Goal: Entertainment & Leisure: Browse casually

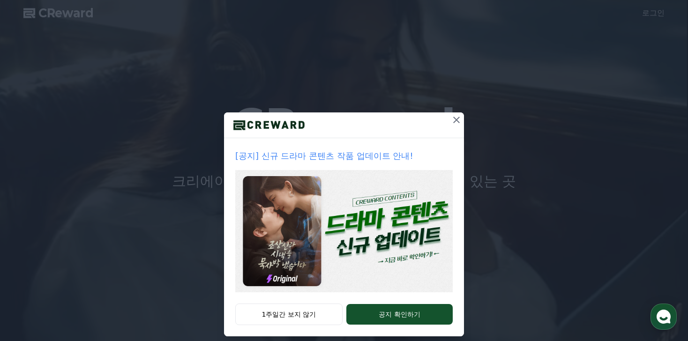
scroll to position [10, 0]
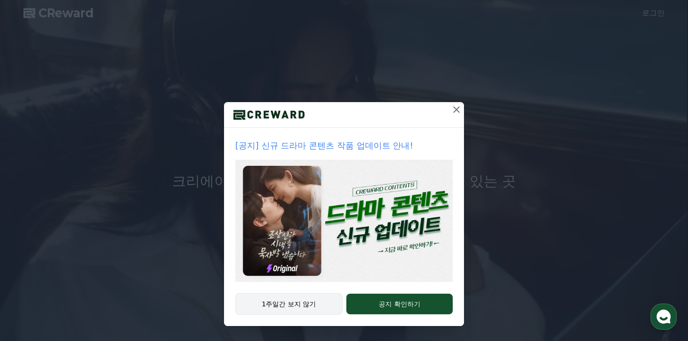
click at [301, 304] on button "1주일간 보지 않기" at bounding box center [288, 304] width 107 height 22
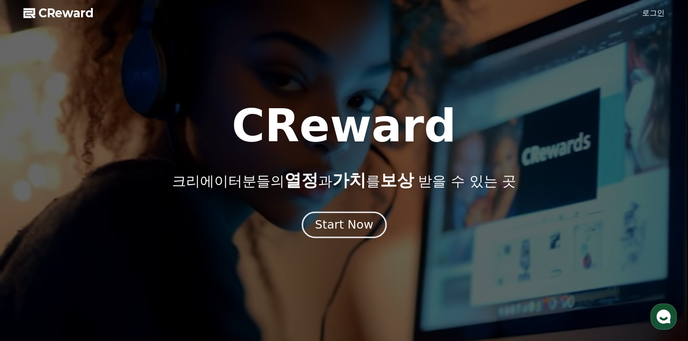
click at [344, 218] on div "Start Now" at bounding box center [344, 225] width 58 height 16
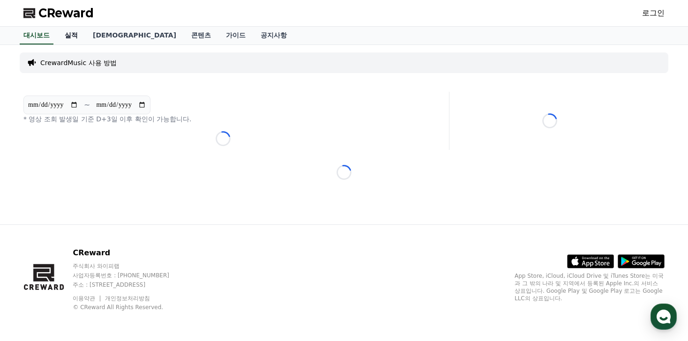
click at [67, 36] on link "실적" at bounding box center [71, 36] width 28 height 18
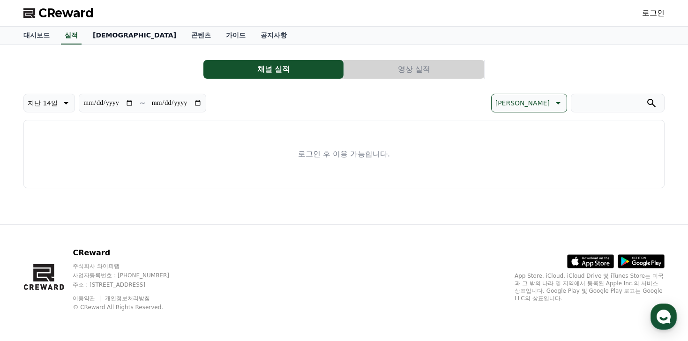
click at [101, 38] on link "[DEMOGRAPHIC_DATA]" at bounding box center [134, 36] width 98 height 18
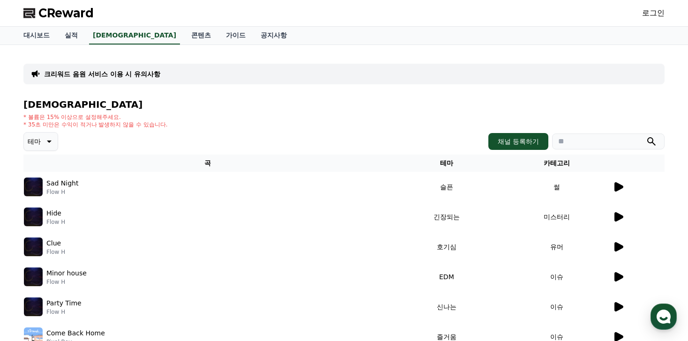
click at [624, 189] on div at bounding box center [638, 186] width 52 height 11
click at [618, 189] on icon at bounding box center [618, 186] width 9 height 9
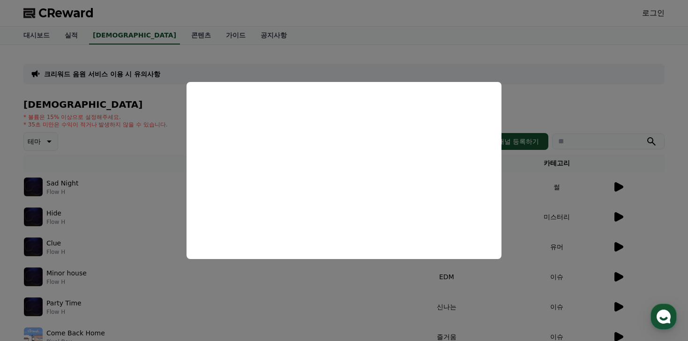
click at [278, 296] on button "close modal" at bounding box center [344, 170] width 688 height 341
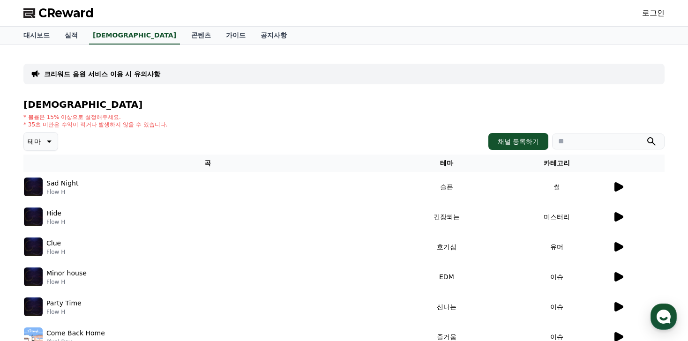
click at [650, 13] on link "로그인" at bounding box center [653, 12] width 22 height 11
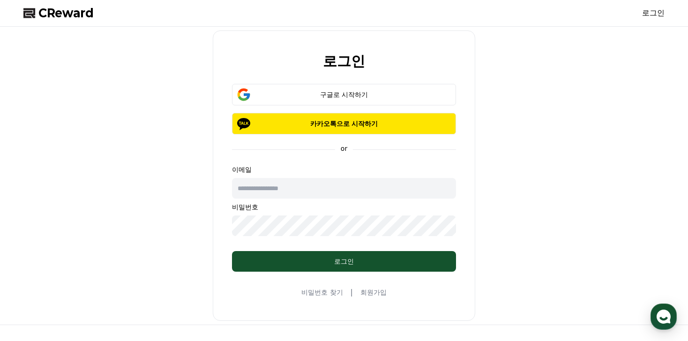
click at [370, 290] on link "회원가입" at bounding box center [373, 292] width 26 height 9
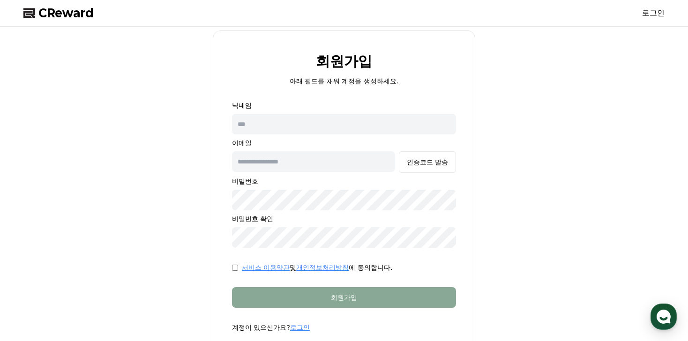
click at [307, 126] on input "text" at bounding box center [344, 124] width 224 height 21
type input "*"
type input "****"
click at [296, 162] on input "text" at bounding box center [313, 161] width 163 height 21
type input "**********"
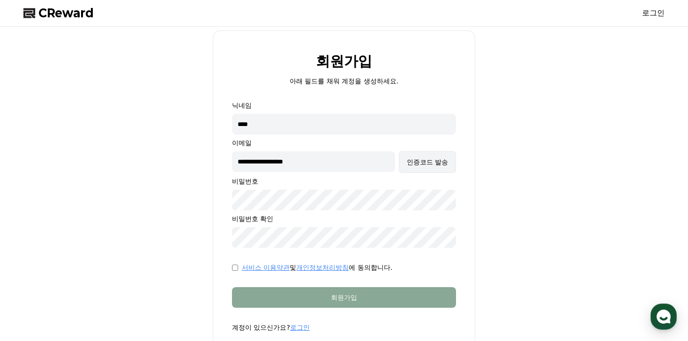
click at [425, 168] on button "인증코드 발송" at bounding box center [427, 162] width 57 height 22
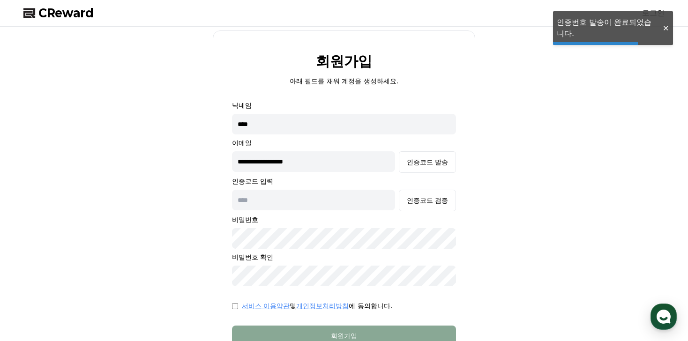
click at [334, 206] on input "text" at bounding box center [313, 200] width 163 height 21
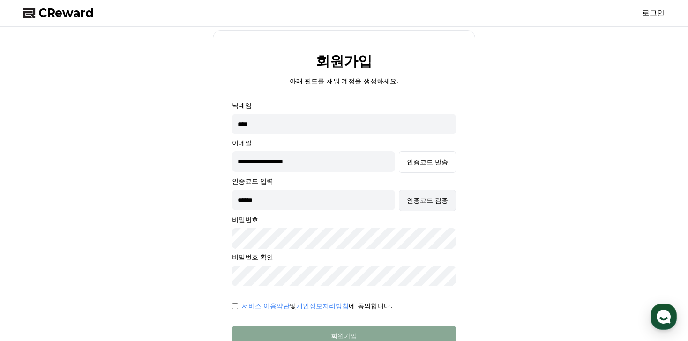
type input "******"
click at [429, 205] on button "인증코드 검증" at bounding box center [427, 201] width 57 height 22
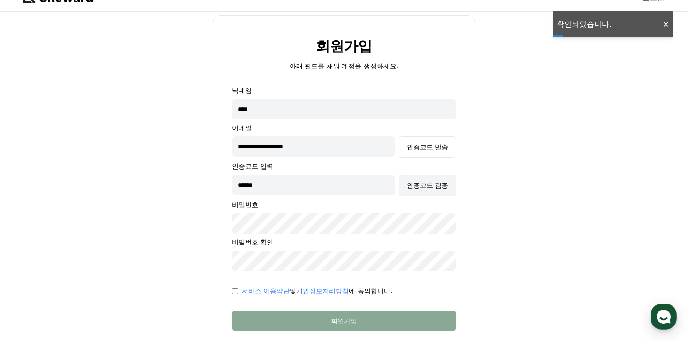
scroll to position [22, 0]
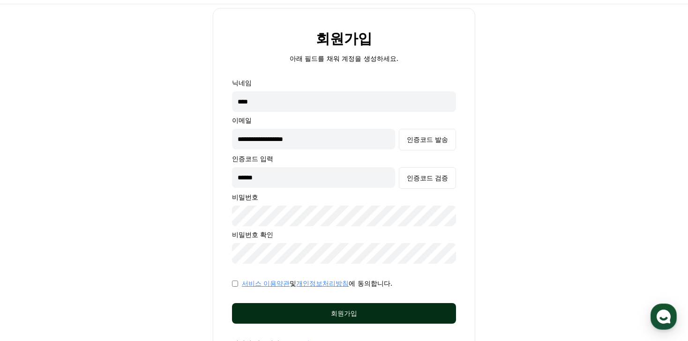
click at [326, 316] on div "회원가입" at bounding box center [344, 313] width 186 height 9
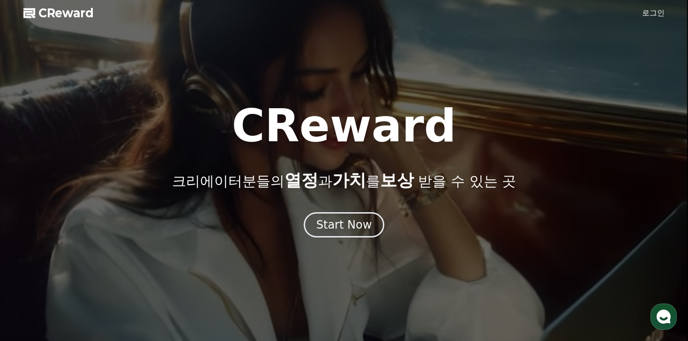
click at [656, 10] on link "로그인" at bounding box center [653, 12] width 22 height 11
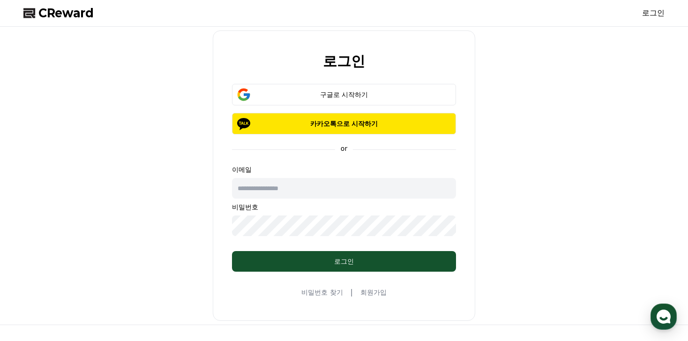
click at [354, 187] on input "text" at bounding box center [344, 188] width 224 height 21
type input "**********"
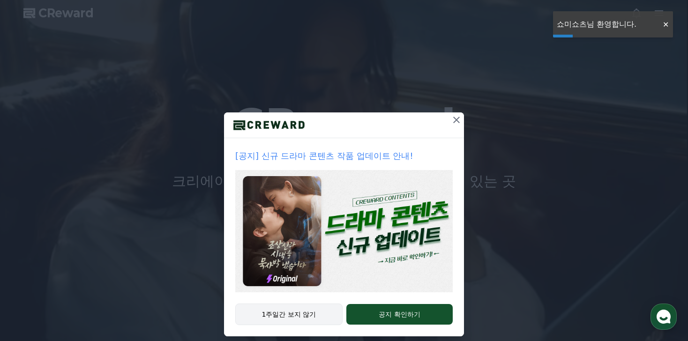
click at [273, 317] on button "1주일간 보지 않기" at bounding box center [288, 314] width 107 height 22
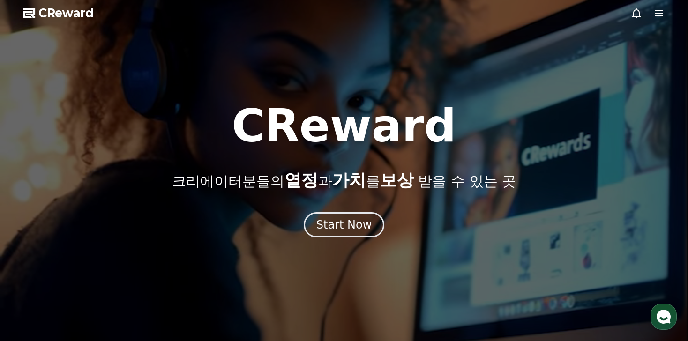
click at [663, 13] on icon at bounding box center [658, 12] width 11 height 11
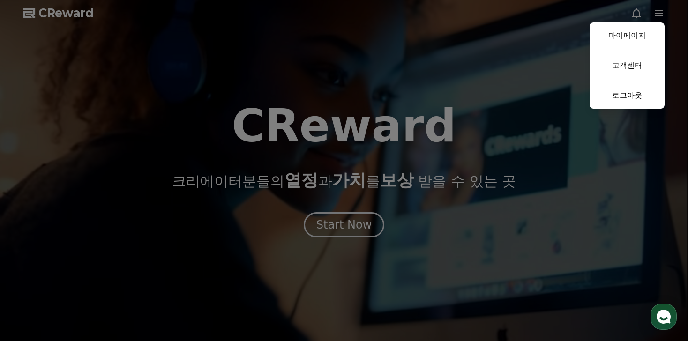
click at [643, 49] on button "마이페이지 고객센터 로그아웃" at bounding box center [626, 65] width 75 height 86
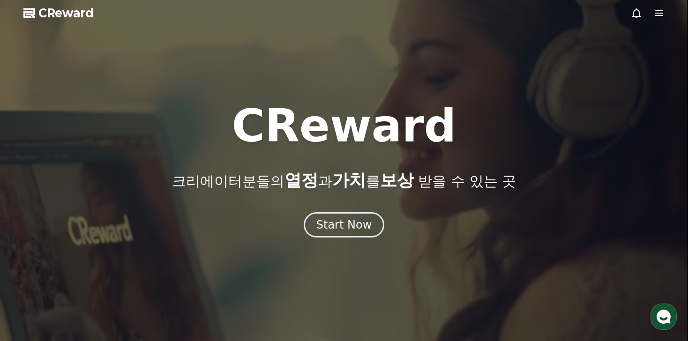
click at [658, 18] on icon at bounding box center [658, 12] width 11 height 11
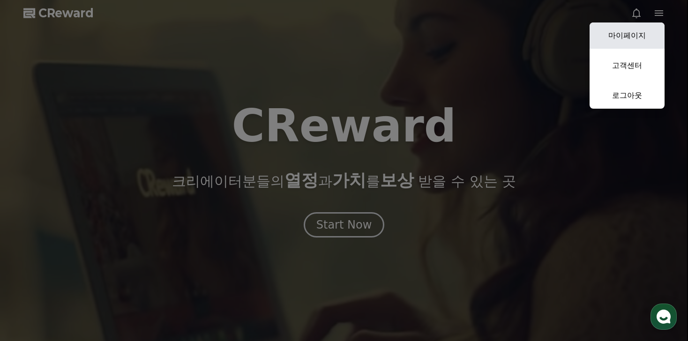
click at [621, 37] on link "마이페이지" at bounding box center [626, 35] width 75 height 26
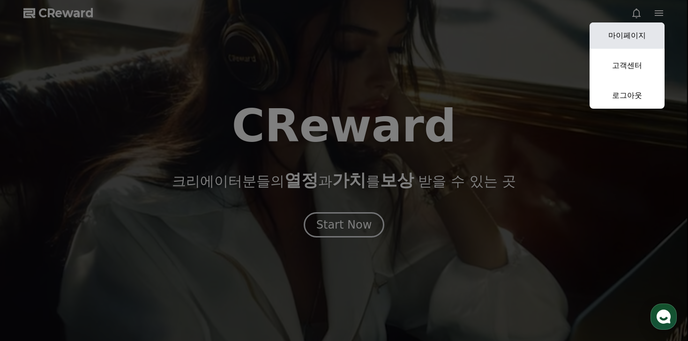
select select "**********"
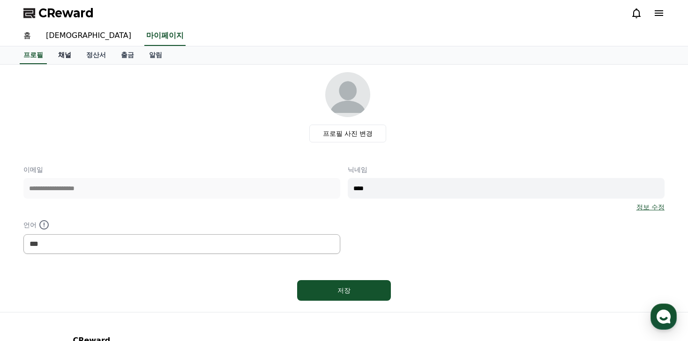
click at [59, 54] on link "채널" at bounding box center [65, 55] width 28 height 18
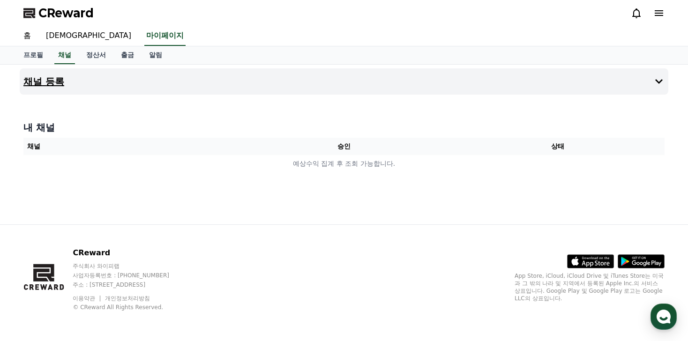
click at [147, 79] on button "채널 등록" at bounding box center [344, 81] width 648 height 26
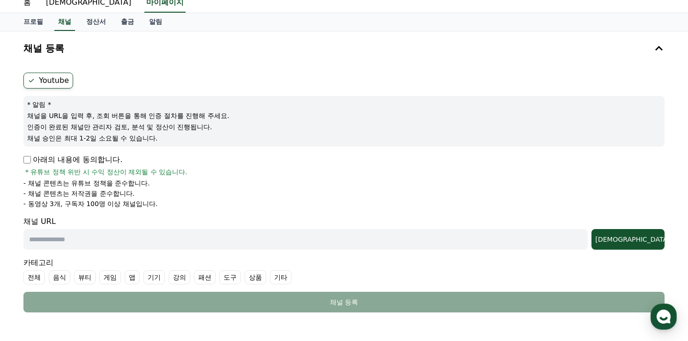
scroll to position [46, 0]
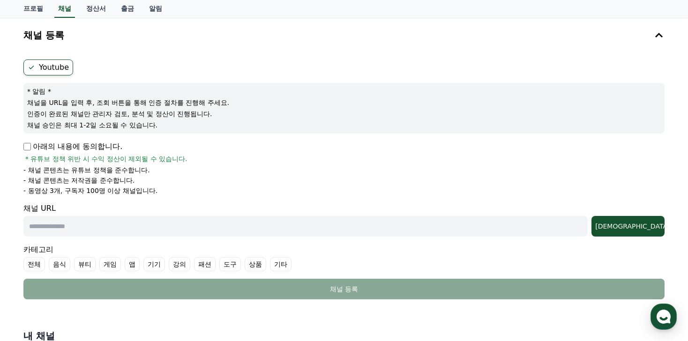
drag, startPoint x: 27, startPoint y: 98, endPoint x: 172, endPoint y: 123, distance: 147.7
click at [172, 124] on div "* 알림 * 채널을 URL을 입력 후, 조회 버튼을 통해 인증 절차를 진행해 주세요. 인증이 완료된 채널만 관리자 검토, 분석 및 정산이 진행…" at bounding box center [343, 108] width 641 height 51
click at [172, 123] on p "채널 승인은 최대 1-2일 소요될 수 있습니다." at bounding box center [343, 124] width 633 height 9
drag, startPoint x: 26, startPoint y: 170, endPoint x: 164, endPoint y: 192, distance: 139.5
click at [164, 192] on ul "- 채널 콘텐츠는 유튜브 정책을 준수합니다. - 채널 콘텐츠는 저작권을 준수합니다. - 동영상 3개, 구독자 100명 이상 채널입니다." at bounding box center [343, 180] width 641 height 30
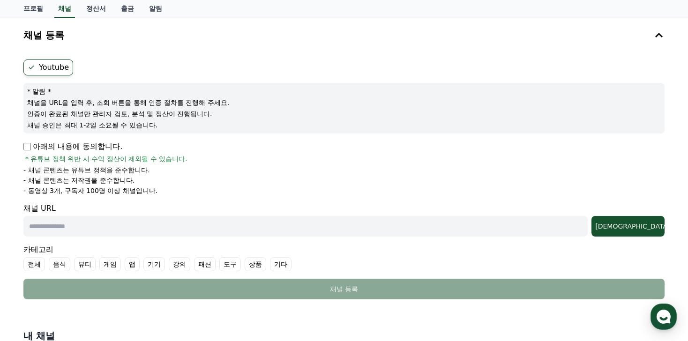
click at [164, 192] on li "- 동영상 3개, 구독자 100명 이상 채널입니다." at bounding box center [343, 190] width 641 height 9
drag, startPoint x: 164, startPoint y: 192, endPoint x: 18, endPoint y: 169, distance: 148.0
click at [18, 169] on div "채널 등록 Youtube * 알림 * 채널을 URL을 입력 후, 조회 버튼을 통해 인증 절차를 진행해 주세요. 인증이 완료된 채널만 관리자 검…" at bounding box center [344, 203] width 656 height 370
click at [62, 223] on input "text" at bounding box center [305, 226] width 564 height 21
paste input "**********"
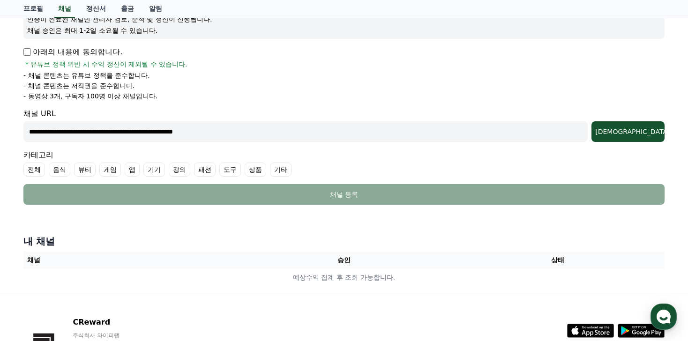
scroll to position [151, 0]
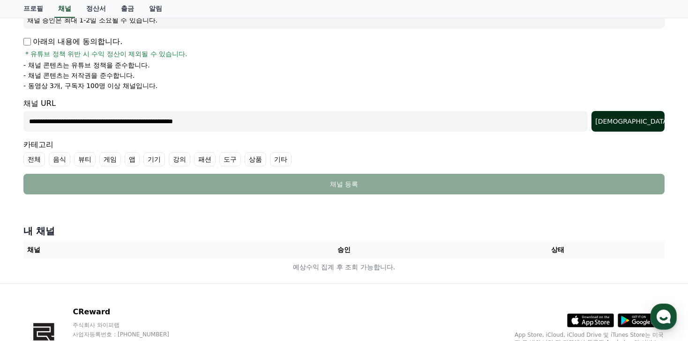
type input "**********"
click at [633, 124] on div "조회" at bounding box center [628, 121] width 66 height 9
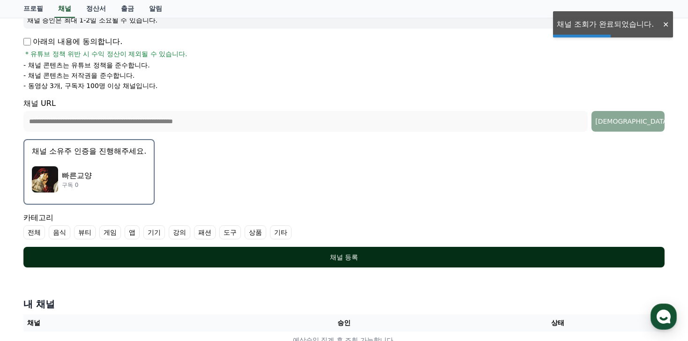
click at [209, 261] on div "채널 등록" at bounding box center [343, 256] width 603 height 9
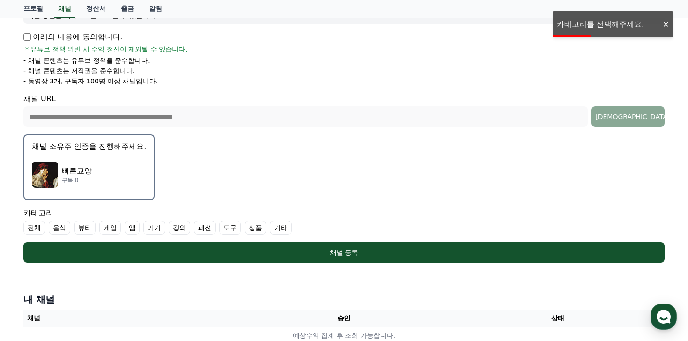
click at [171, 226] on label "강의" at bounding box center [180, 228] width 22 height 14
click at [281, 234] on label "기타" at bounding box center [292, 228] width 22 height 14
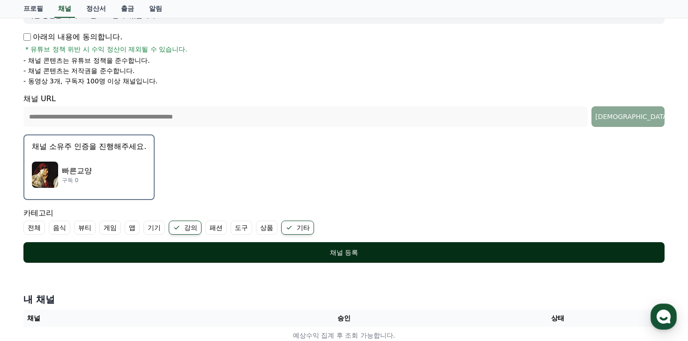
click at [98, 248] on div "채널 등록" at bounding box center [343, 252] width 603 height 9
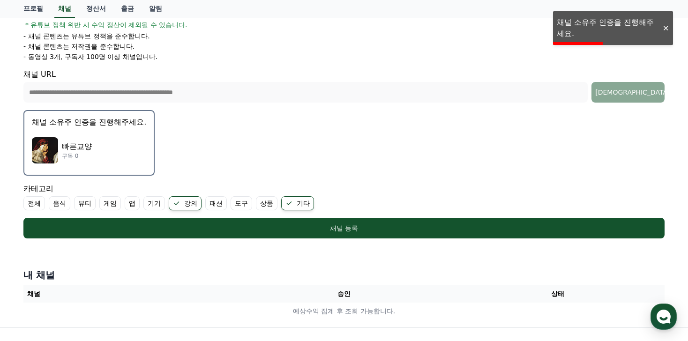
scroll to position [181, 0]
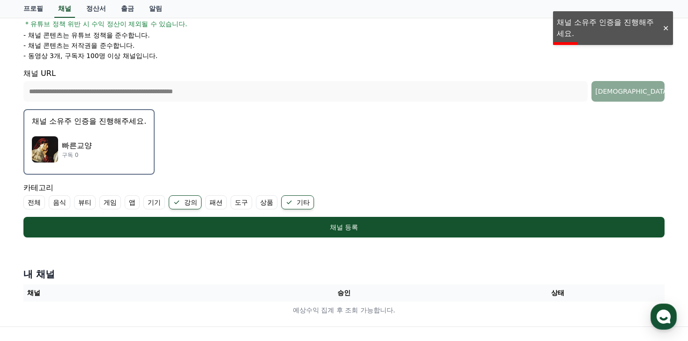
click at [50, 138] on img "button" at bounding box center [45, 149] width 26 height 26
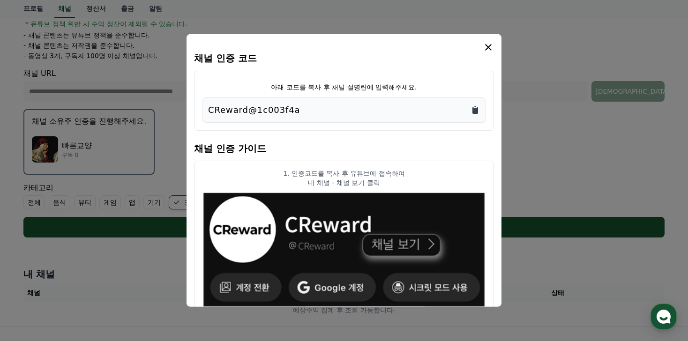
click at [471, 112] on icon "Copy to clipboard" at bounding box center [474, 109] width 9 height 9
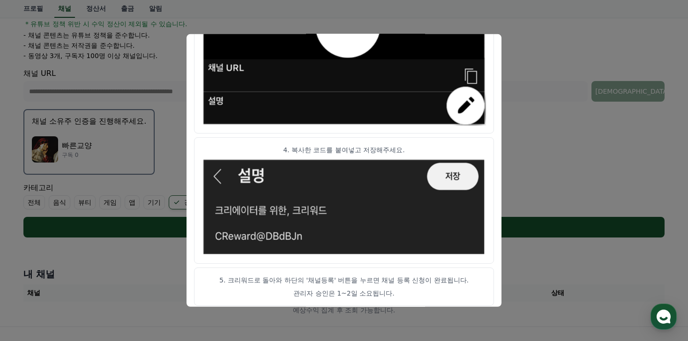
scroll to position [536, 0]
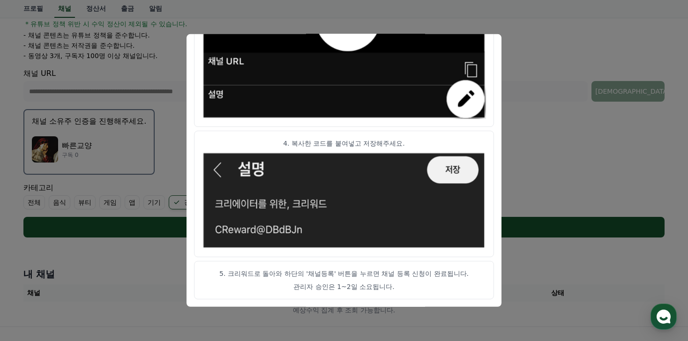
click at [155, 189] on button "close modal" at bounding box center [344, 170] width 688 height 341
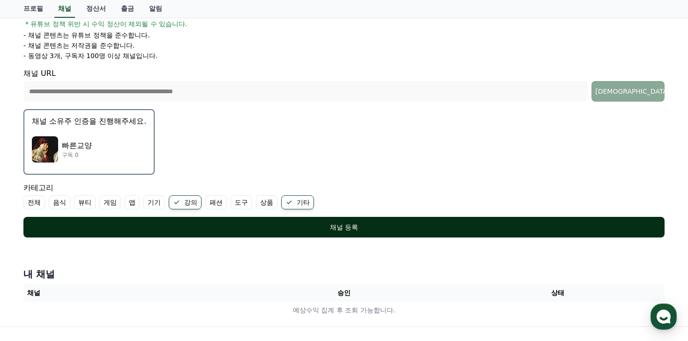
click at [225, 233] on button "채널 등록" at bounding box center [343, 227] width 641 height 21
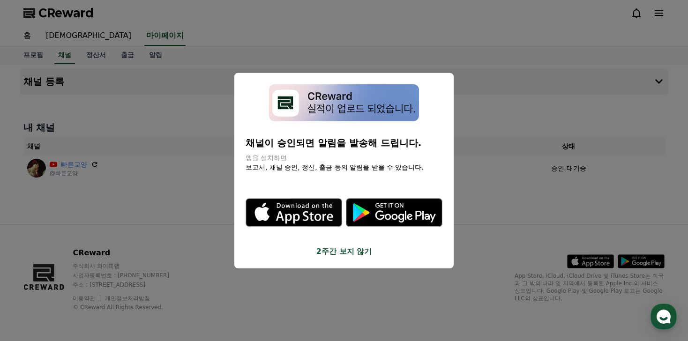
click at [357, 246] on button "2주간 보지 않기" at bounding box center [343, 250] width 197 height 11
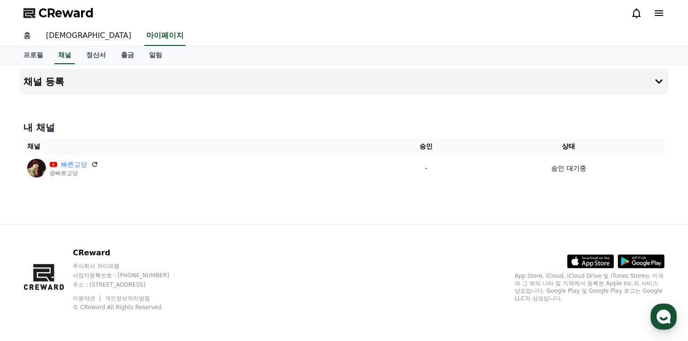
click at [48, 32] on link "[DEMOGRAPHIC_DATA]" at bounding box center [88, 36] width 100 height 20
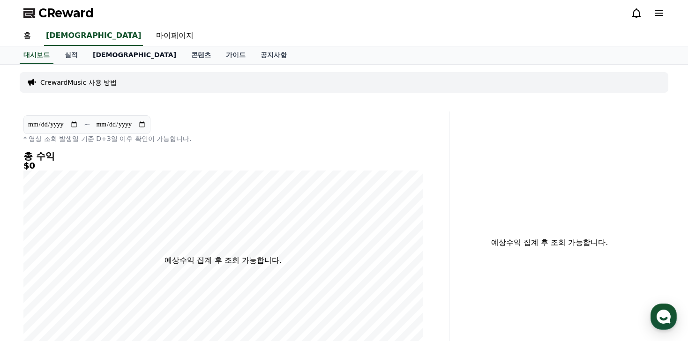
click at [87, 57] on link "[DEMOGRAPHIC_DATA]" at bounding box center [134, 55] width 98 height 18
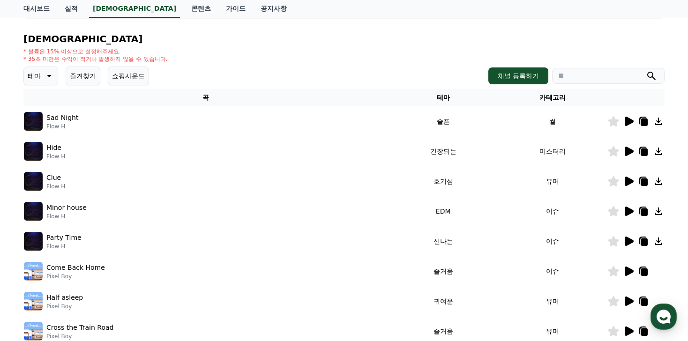
scroll to position [94, 0]
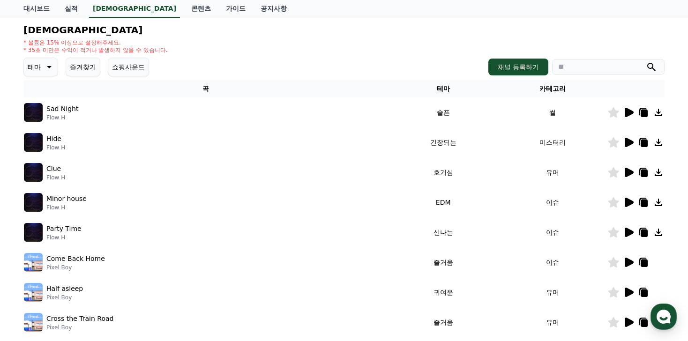
click at [34, 194] on img at bounding box center [33, 202] width 19 height 19
click at [44, 198] on div "Minor house Flow H" at bounding box center [206, 202] width 364 height 19
click at [60, 198] on p "Minor house" at bounding box center [66, 199] width 40 height 10
click at [631, 204] on icon at bounding box center [627, 202] width 11 height 11
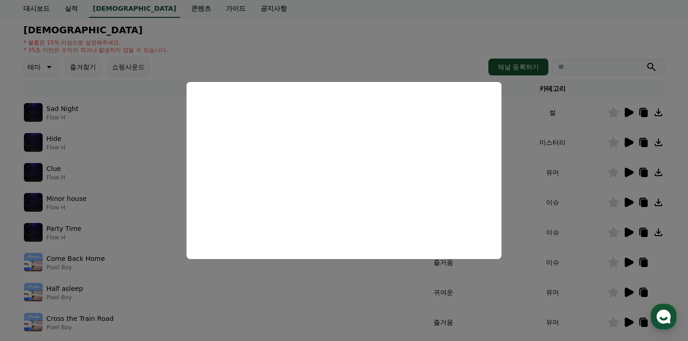
click at [389, 318] on button "close modal" at bounding box center [344, 170] width 688 height 341
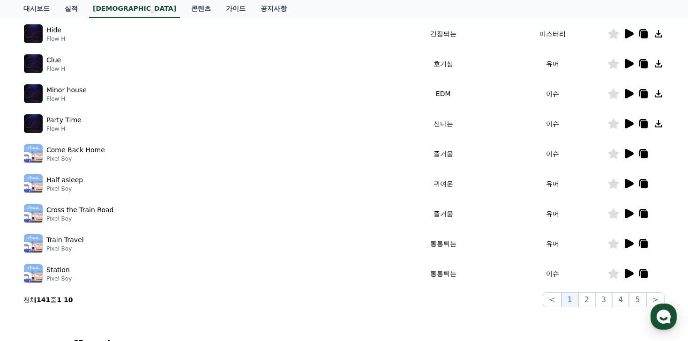
scroll to position [222, 0]
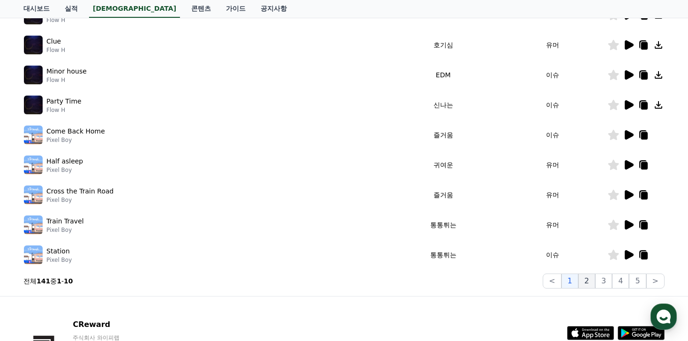
click at [595, 283] on button "2" at bounding box center [603, 281] width 17 height 15
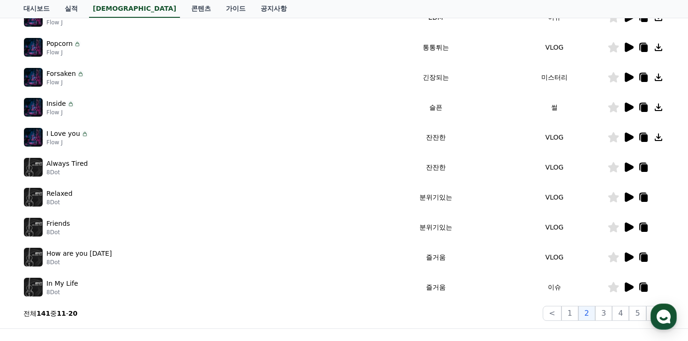
scroll to position [203, 0]
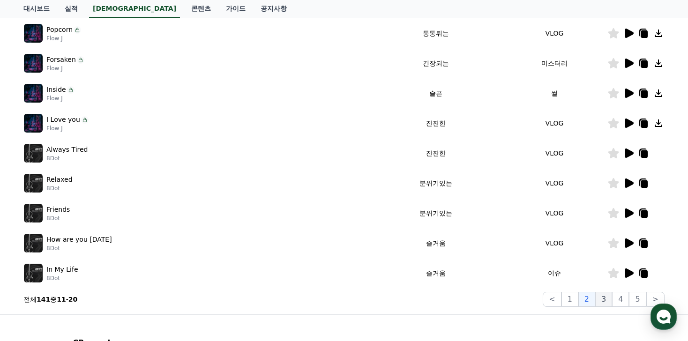
click at [629, 296] on button "3" at bounding box center [637, 299] width 17 height 15
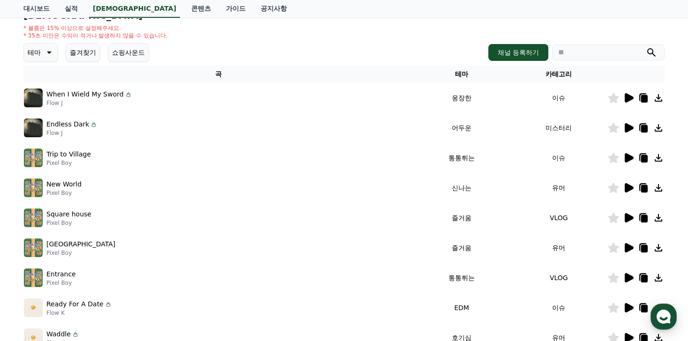
scroll to position [108, 0]
click at [52, 51] on button "테마" at bounding box center [40, 53] width 35 height 19
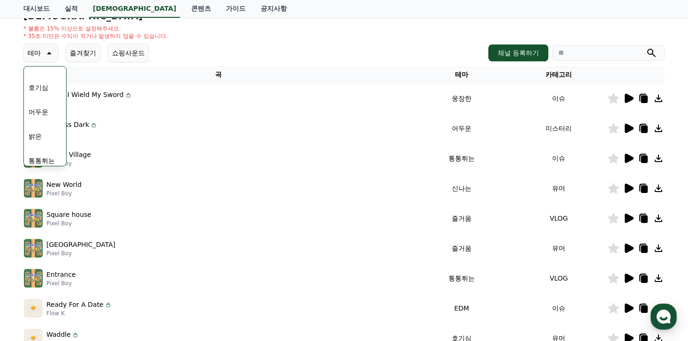
scroll to position [0, 0]
click at [38, 99] on button "환상적인" at bounding box center [42, 102] width 34 height 21
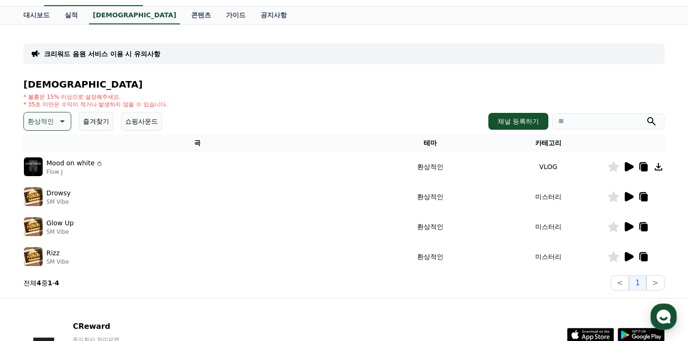
scroll to position [44, 0]
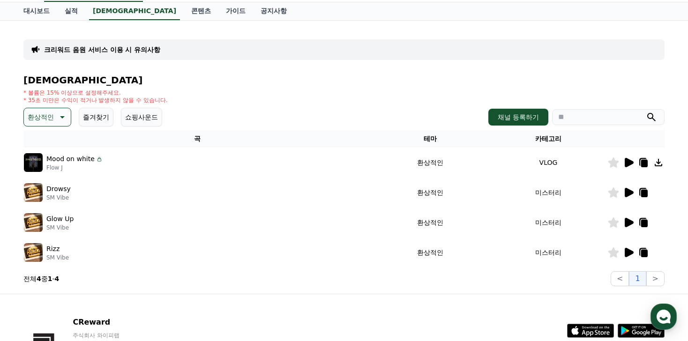
click at [33, 194] on img at bounding box center [33, 192] width 19 height 19
click at [628, 191] on icon at bounding box center [628, 192] width 9 height 9
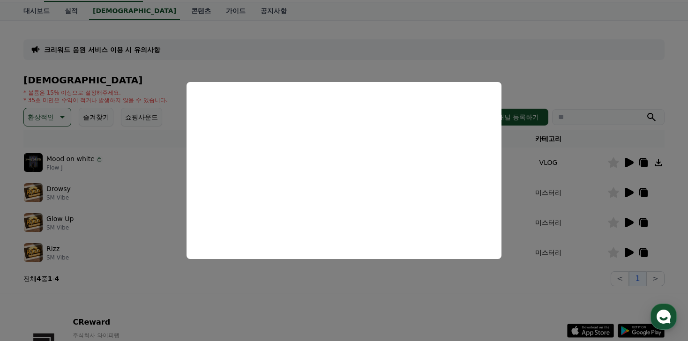
click at [57, 128] on button "close modal" at bounding box center [344, 170] width 688 height 341
click at [57, 112] on icon at bounding box center [61, 116] width 11 height 11
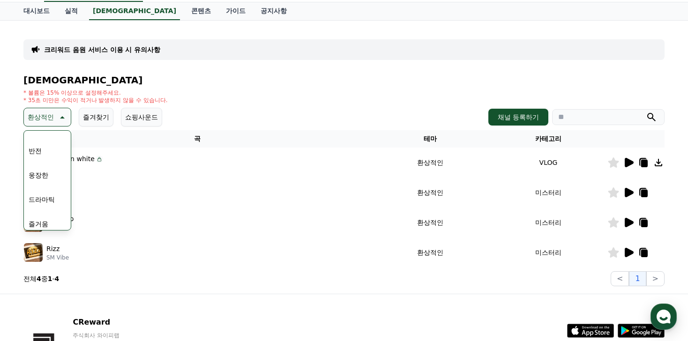
scroll to position [167, 0]
click at [44, 170] on button "웅장한" at bounding box center [38, 170] width 27 height 21
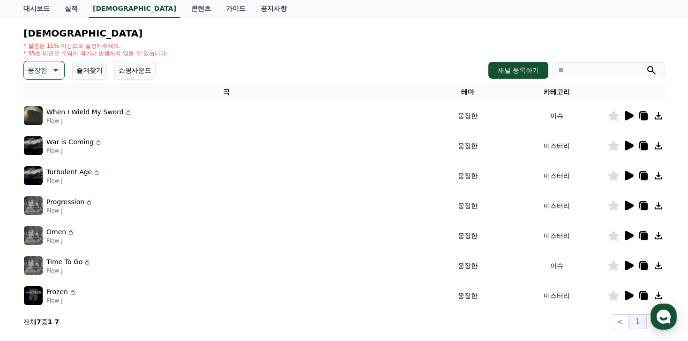
scroll to position [105, 0]
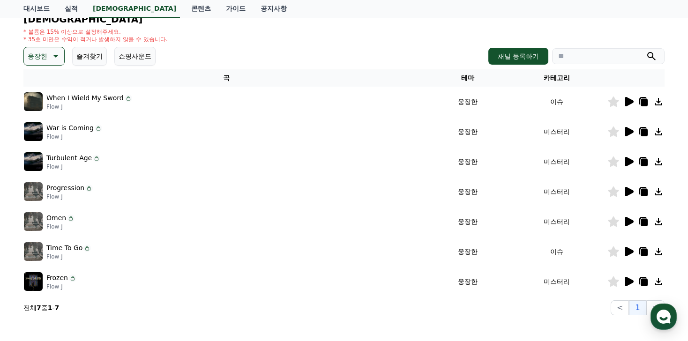
click at [33, 124] on img at bounding box center [33, 131] width 19 height 19
click at [34, 133] on img at bounding box center [33, 131] width 19 height 19
click at [625, 135] on icon at bounding box center [628, 131] width 9 height 9
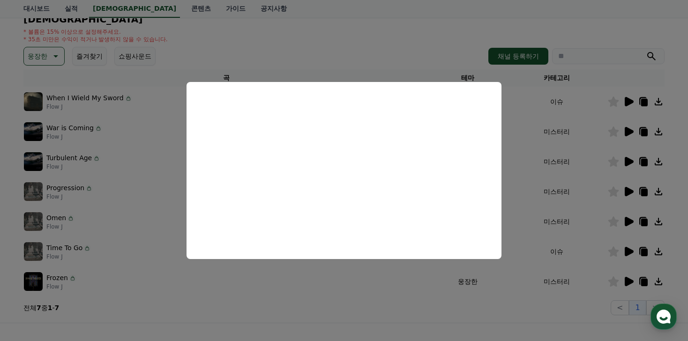
click at [601, 134] on button "close modal" at bounding box center [344, 170] width 688 height 341
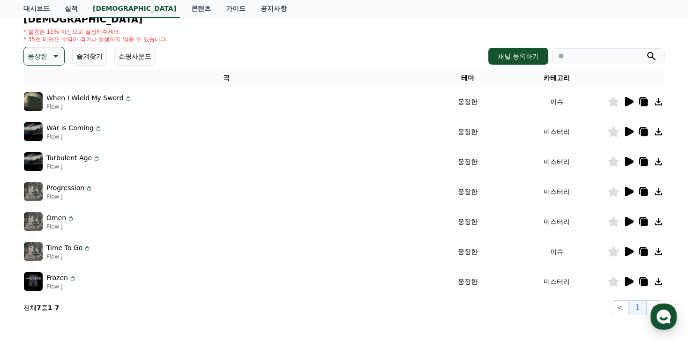
click at [629, 104] on icon at bounding box center [627, 101] width 11 height 11
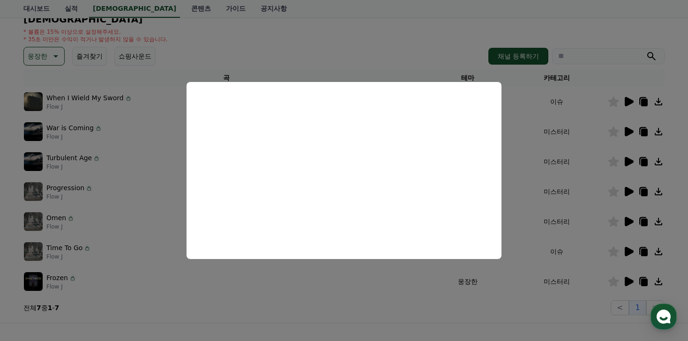
click at [41, 58] on button "close modal" at bounding box center [344, 170] width 688 height 341
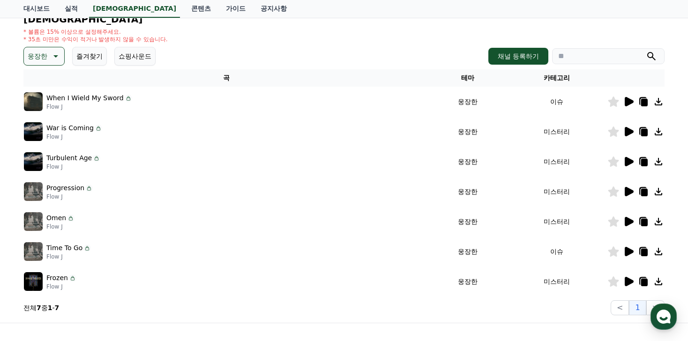
click at [42, 58] on p "웅장한" at bounding box center [38, 56] width 20 height 13
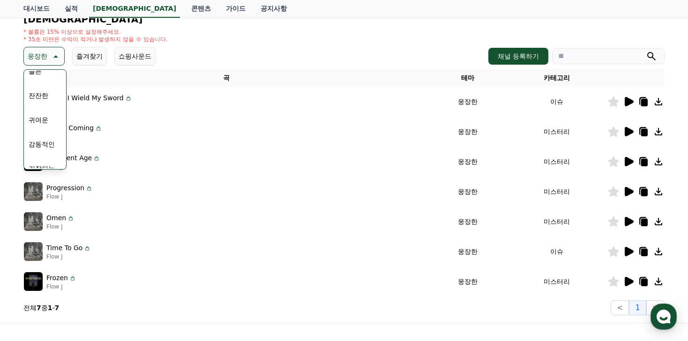
scroll to position [344, 0]
click at [44, 105] on button "잔잔한" at bounding box center [38, 102] width 27 height 21
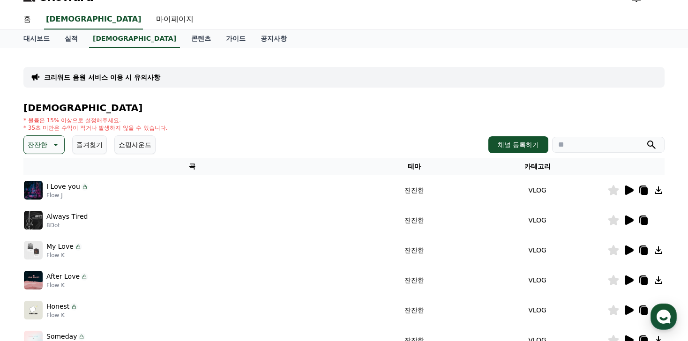
scroll to position [40, 0]
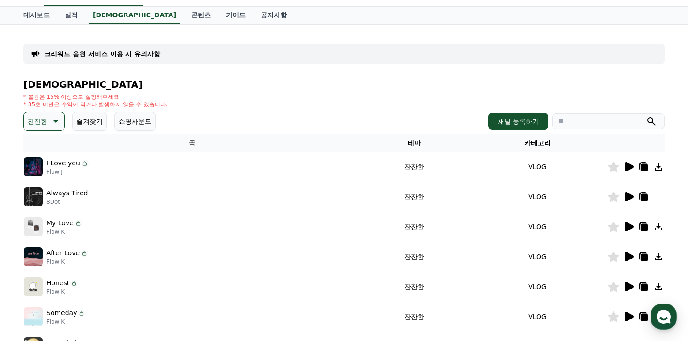
click at [39, 168] on img at bounding box center [33, 166] width 19 height 19
click at [630, 167] on icon at bounding box center [628, 166] width 9 height 9
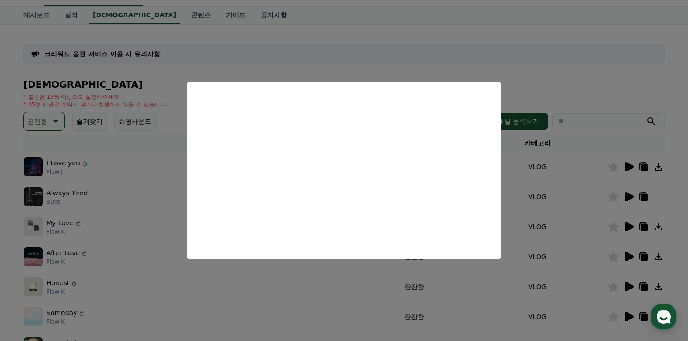
click at [334, 272] on button "close modal" at bounding box center [344, 170] width 688 height 341
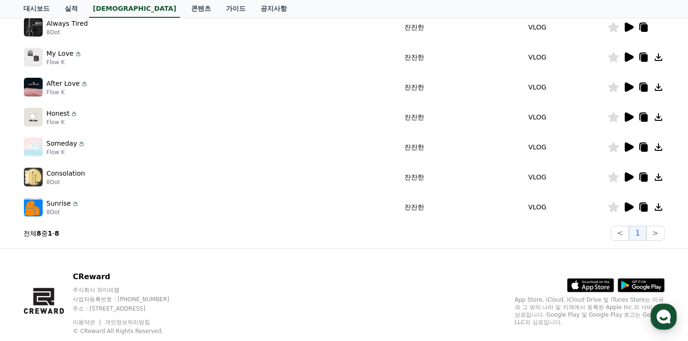
scroll to position [196, 0]
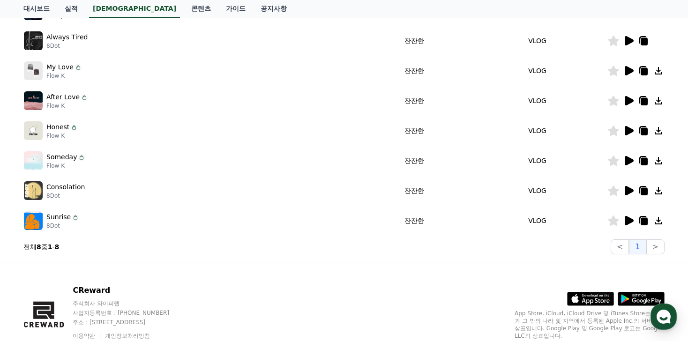
click at [629, 224] on icon at bounding box center [627, 220] width 11 height 11
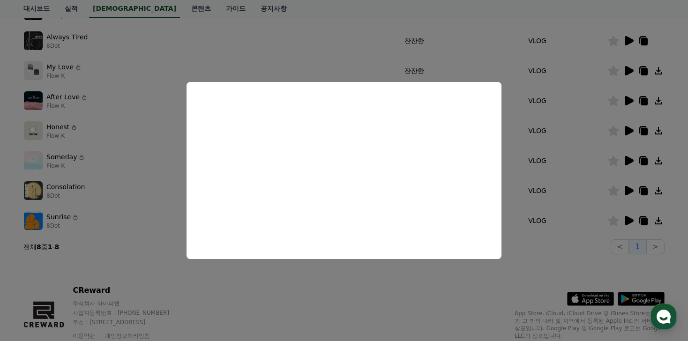
click at [134, 185] on button "close modal" at bounding box center [344, 170] width 688 height 341
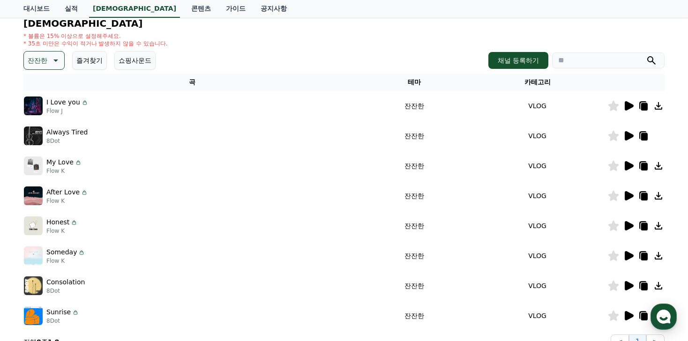
scroll to position [93, 0]
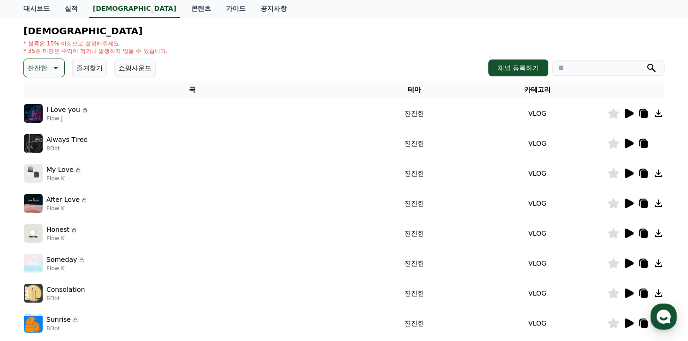
click at [44, 67] on button "잔잔한" at bounding box center [43, 68] width 41 height 19
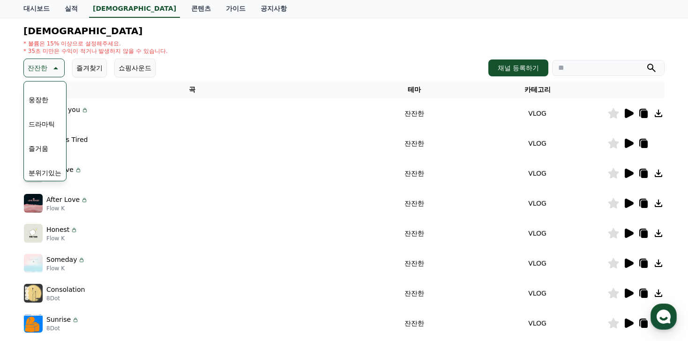
scroll to position [198, 0]
click at [44, 116] on button "드라마틱" at bounding box center [42, 114] width 34 height 21
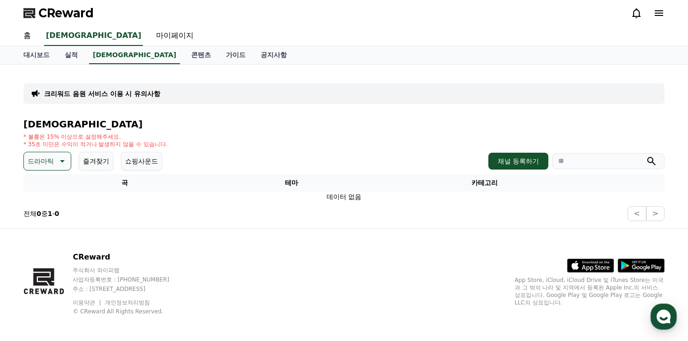
click at [56, 159] on icon at bounding box center [61, 160] width 11 height 11
click at [46, 230] on button "분위기있는" at bounding box center [45, 230] width 40 height 21
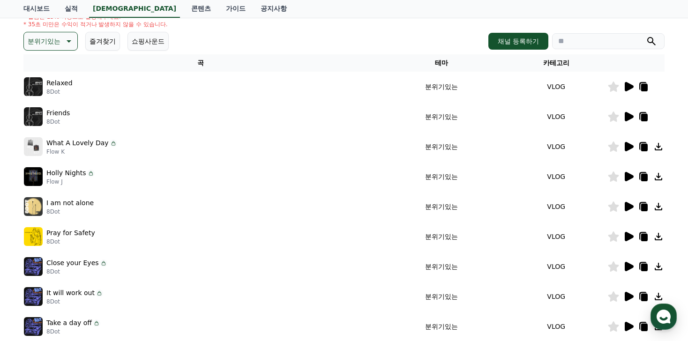
scroll to position [141, 0]
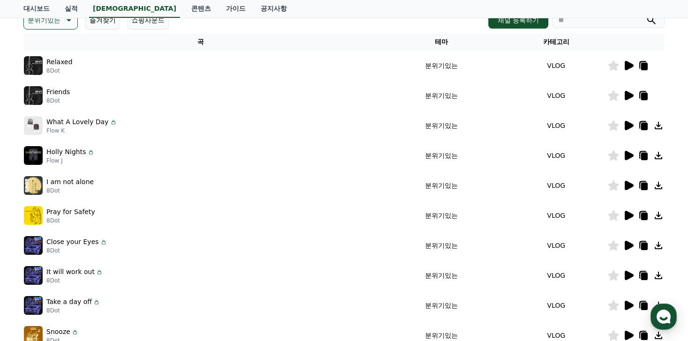
click at [37, 182] on img at bounding box center [33, 185] width 19 height 19
click at [627, 157] on icon at bounding box center [628, 155] width 9 height 9
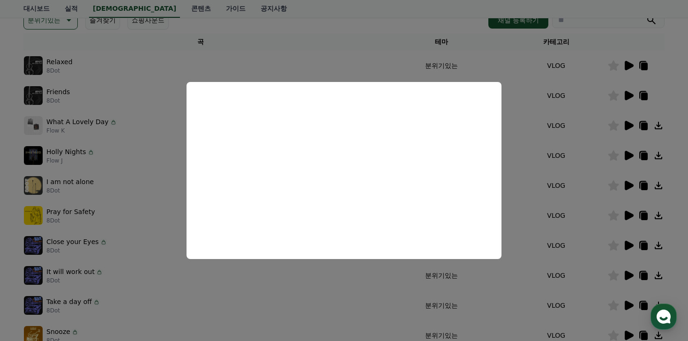
click at [590, 226] on button "close modal" at bounding box center [344, 170] width 688 height 341
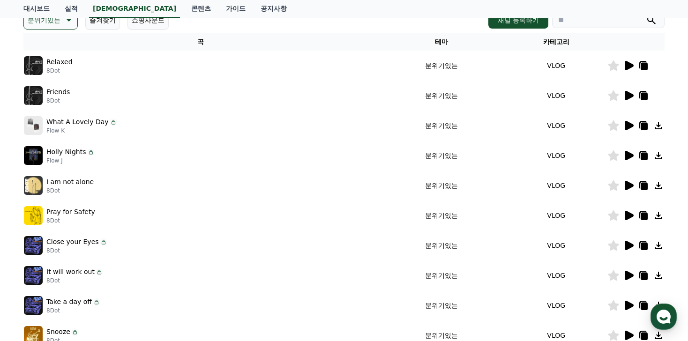
click at [625, 219] on icon at bounding box center [628, 215] width 9 height 9
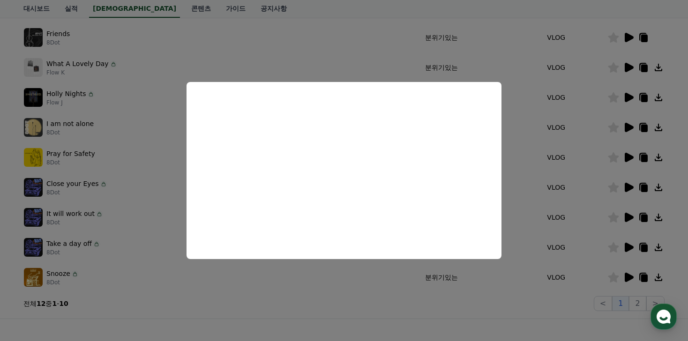
scroll to position [203, 0]
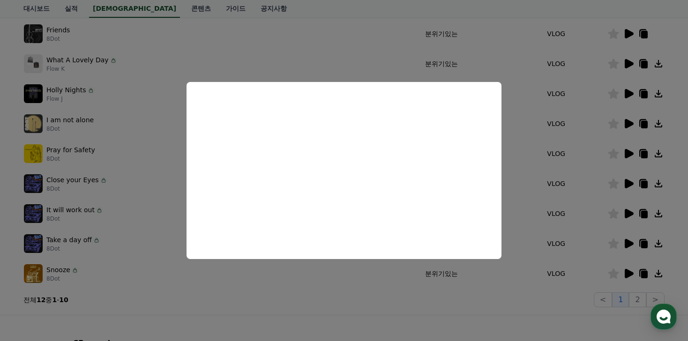
click at [366, 290] on button "close modal" at bounding box center [344, 170] width 688 height 341
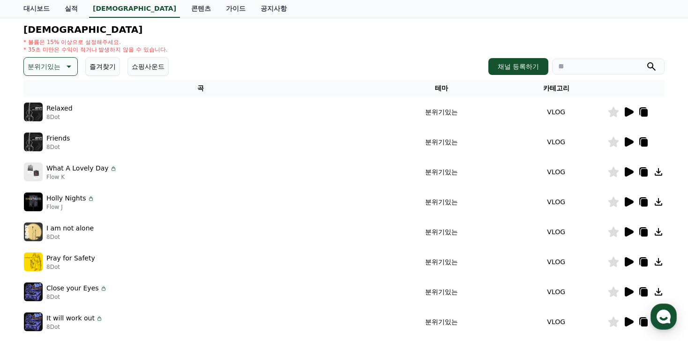
scroll to position [0, 0]
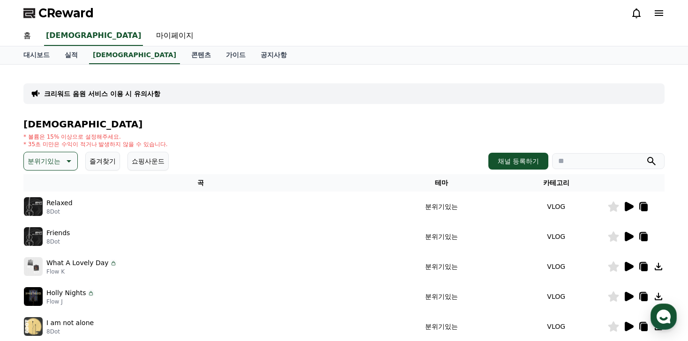
click at [653, 17] on icon at bounding box center [658, 12] width 11 height 11
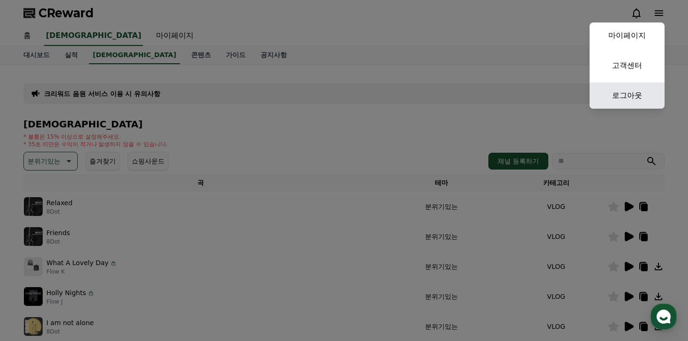
click at [626, 96] on link "로그아웃" at bounding box center [626, 95] width 75 height 26
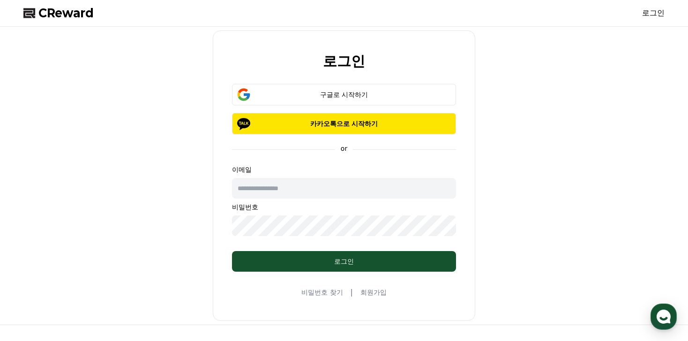
click at [314, 194] on input "text" at bounding box center [344, 188] width 224 height 21
type input "**********"
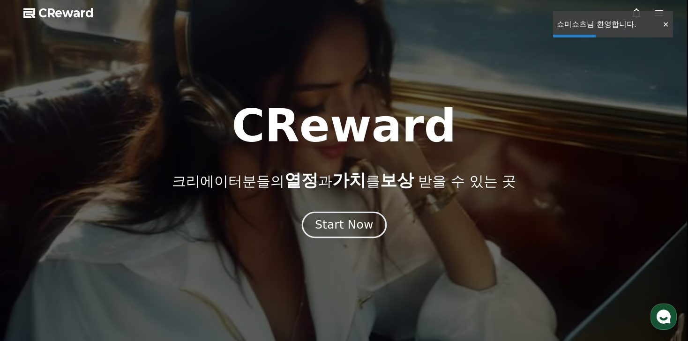
click at [341, 232] on div "Start Now" at bounding box center [344, 225] width 58 height 16
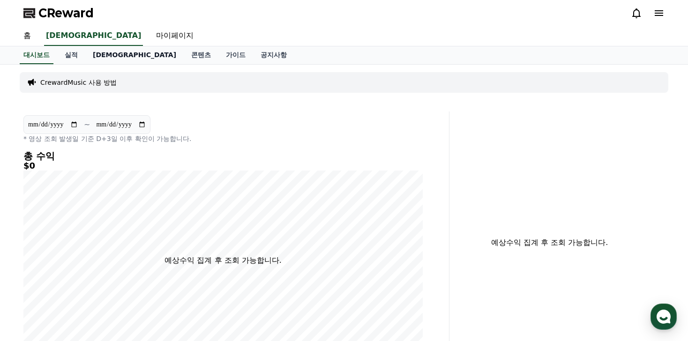
click at [91, 57] on link "음원" at bounding box center [134, 55] width 98 height 18
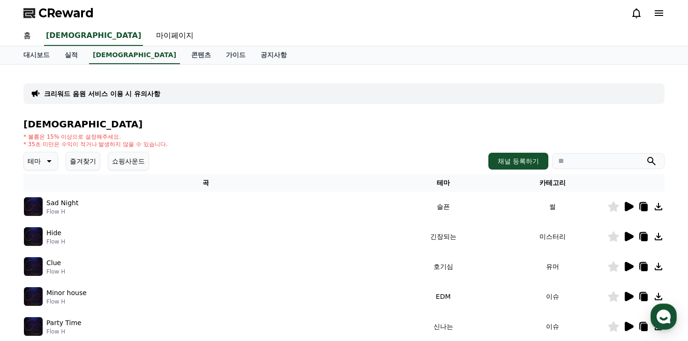
click at [35, 203] on img at bounding box center [33, 206] width 19 height 19
click at [631, 204] on icon at bounding box center [627, 206] width 11 height 11
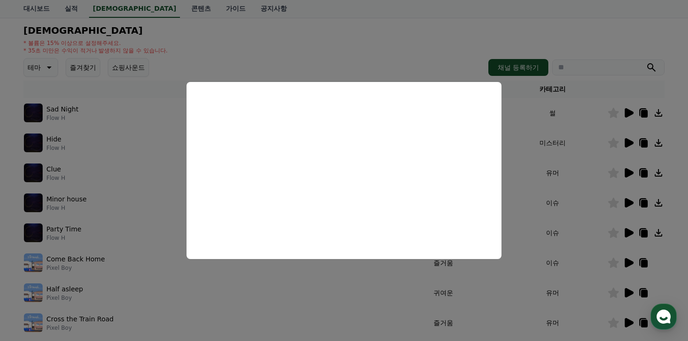
scroll to position [95, 0]
click at [373, 263] on button "close modal" at bounding box center [344, 170] width 688 height 341
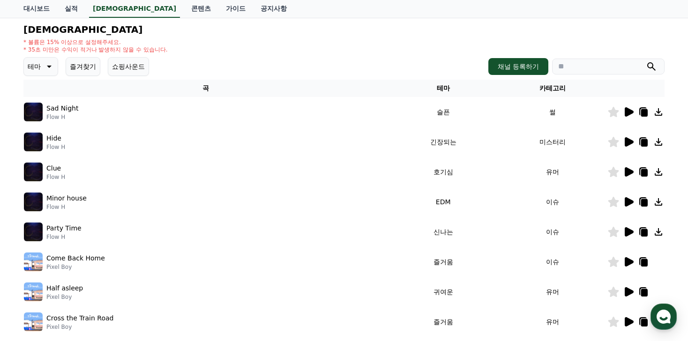
click at [627, 174] on icon at bounding box center [628, 171] width 9 height 9
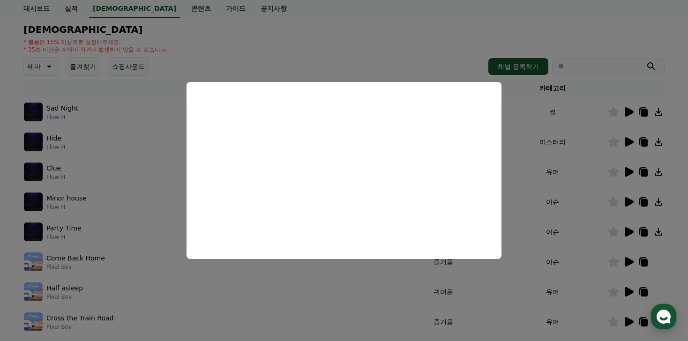
click at [134, 178] on button "close modal" at bounding box center [344, 170] width 688 height 341
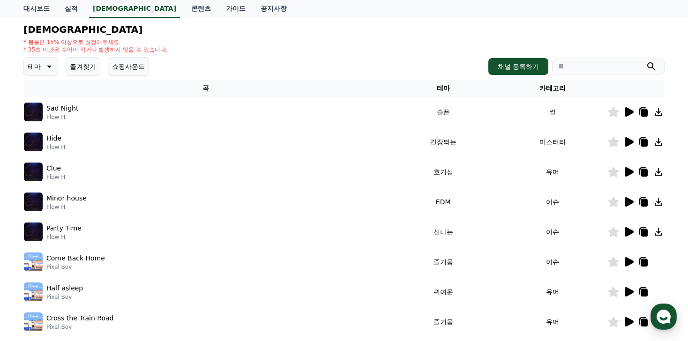
click at [38, 145] on img at bounding box center [33, 142] width 19 height 19
click at [611, 172] on icon at bounding box center [613, 172] width 11 height 10
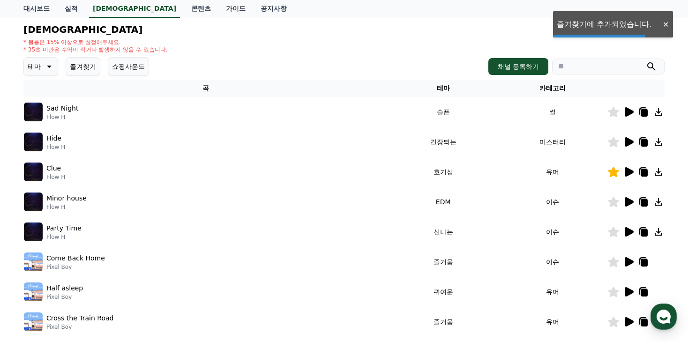
click at [625, 138] on icon at bounding box center [628, 141] width 9 height 9
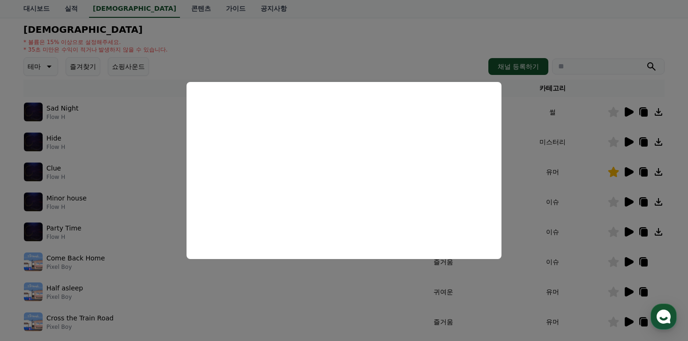
click at [327, 312] on button "close modal" at bounding box center [344, 170] width 688 height 341
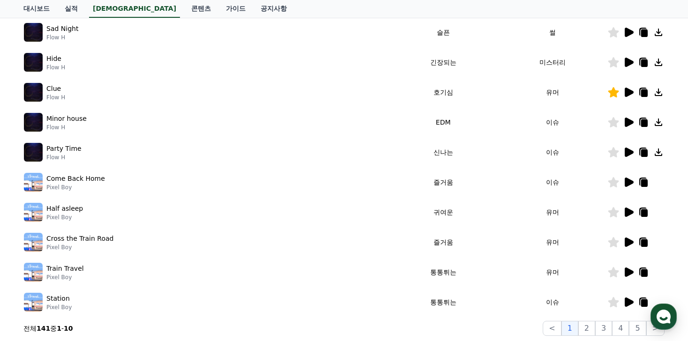
scroll to position [190, 0]
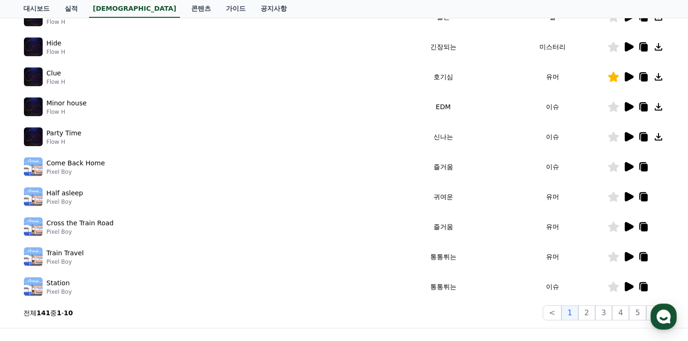
click at [627, 200] on icon at bounding box center [628, 196] width 9 height 9
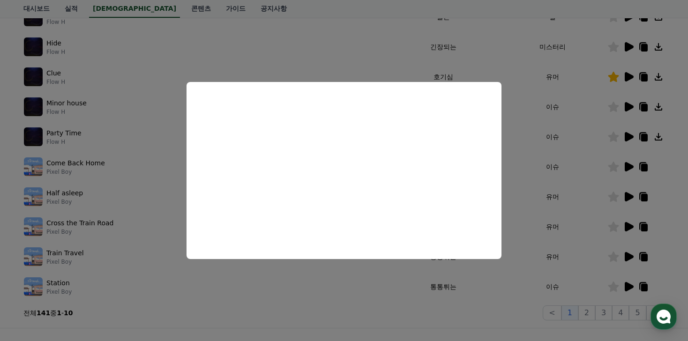
click at [340, 278] on button "close modal" at bounding box center [344, 170] width 688 height 341
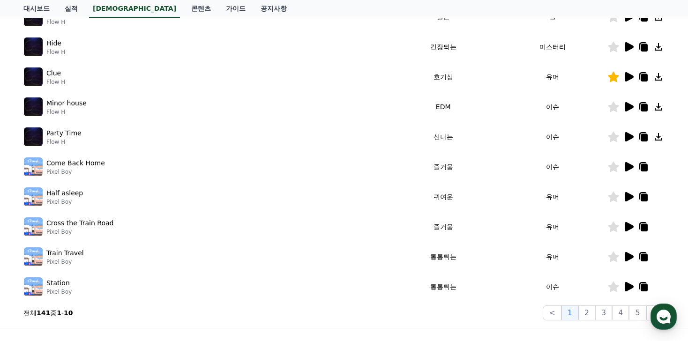
click at [611, 198] on icon at bounding box center [613, 197] width 11 height 10
click at [632, 231] on icon at bounding box center [627, 226] width 11 height 11
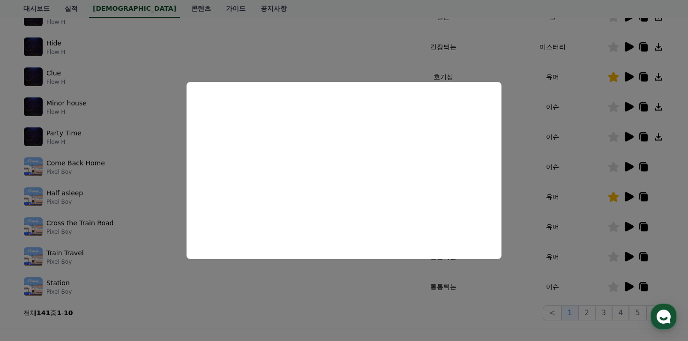
click at [456, 272] on button "close modal" at bounding box center [344, 170] width 688 height 341
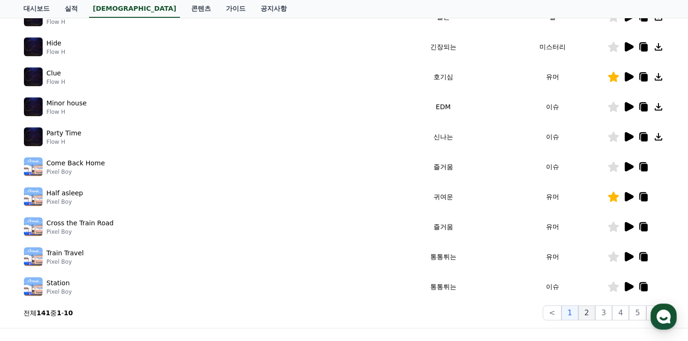
click at [595, 314] on button "2" at bounding box center [603, 312] width 17 height 15
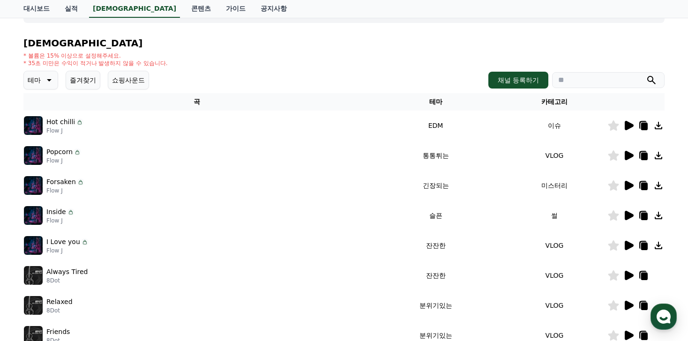
scroll to position [78, 0]
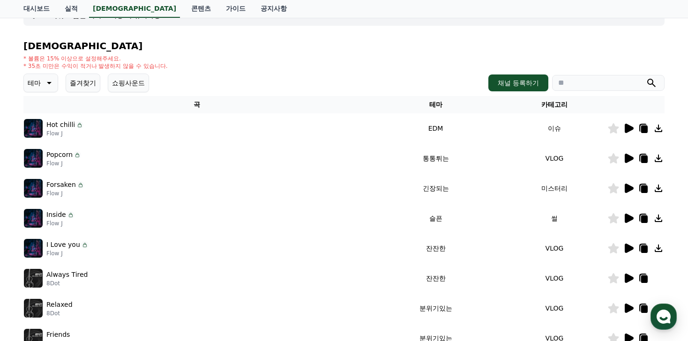
click at [627, 130] on icon at bounding box center [628, 128] width 9 height 9
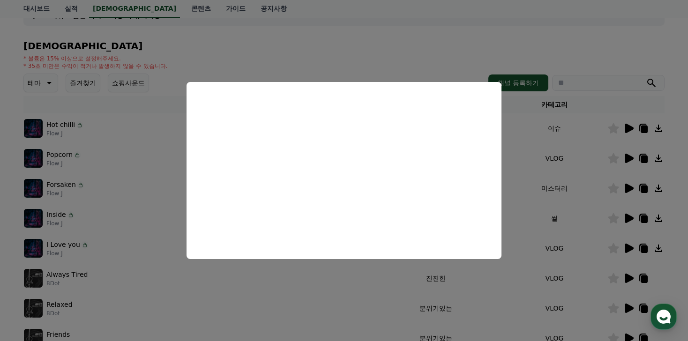
click at [568, 193] on button "close modal" at bounding box center [344, 170] width 688 height 341
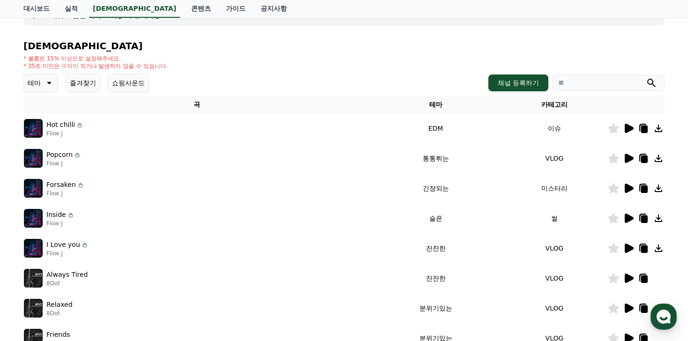
click at [624, 157] on icon at bounding box center [627, 158] width 11 height 11
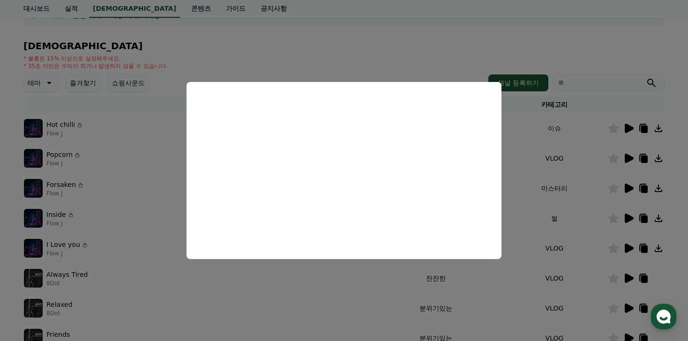
click at [625, 167] on button "close modal" at bounding box center [344, 170] width 688 height 341
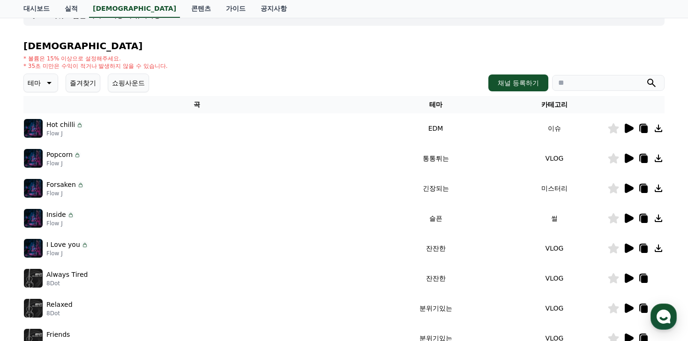
click at [616, 159] on icon at bounding box center [613, 158] width 11 height 10
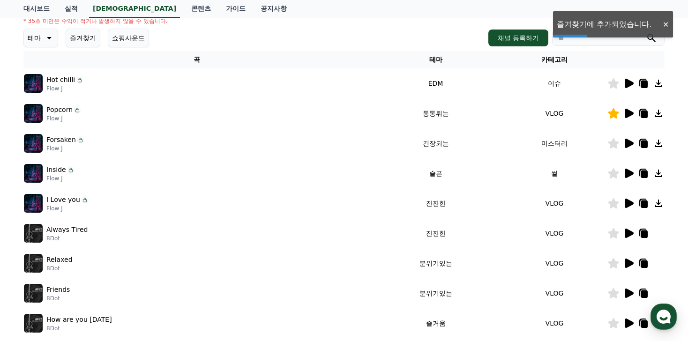
scroll to position [125, 0]
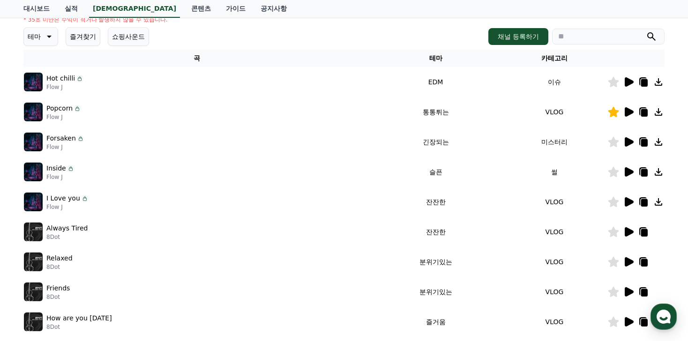
click at [627, 142] on icon at bounding box center [628, 141] width 9 height 9
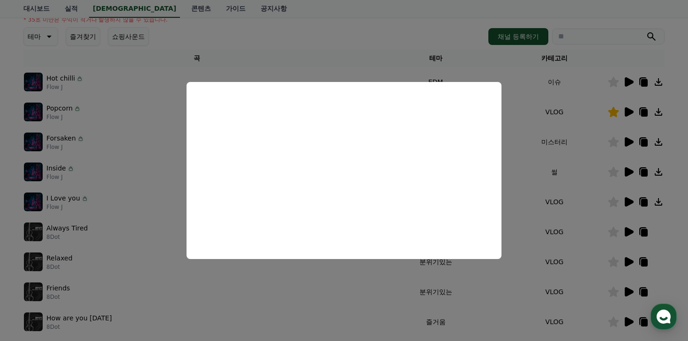
click at [568, 208] on button "close modal" at bounding box center [344, 170] width 688 height 341
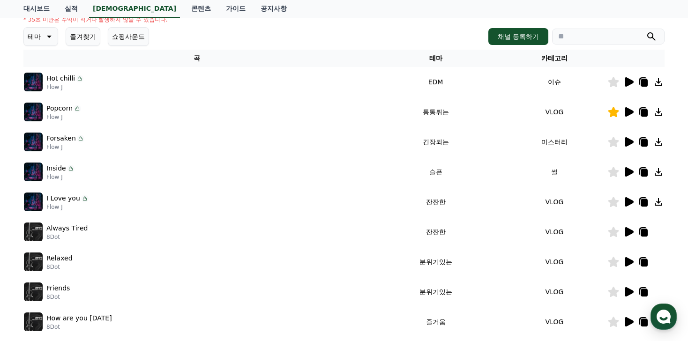
click at [623, 203] on icon at bounding box center [627, 201] width 11 height 11
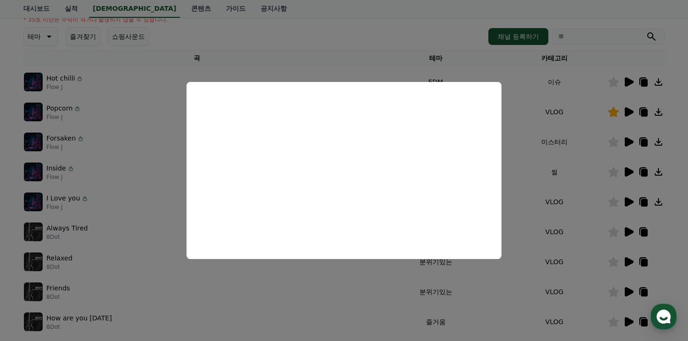
scroll to position [143, 0]
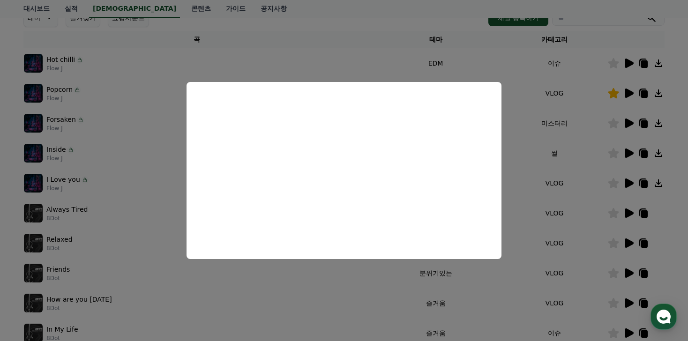
click at [519, 224] on button "close modal" at bounding box center [344, 170] width 688 height 341
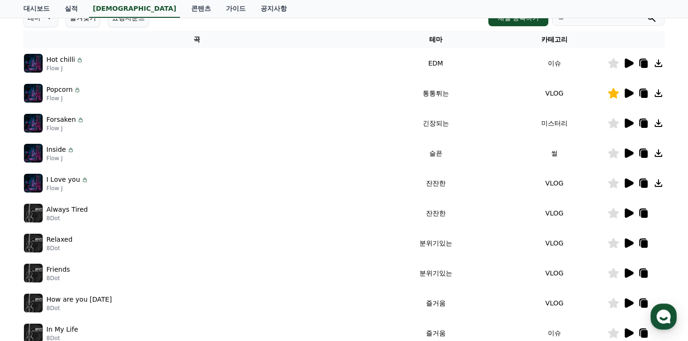
click at [625, 214] on icon at bounding box center [628, 212] width 9 height 9
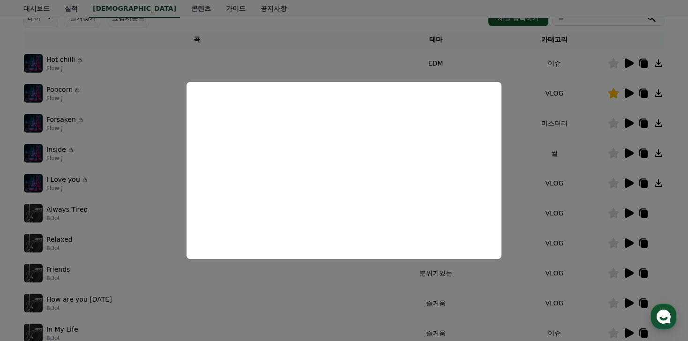
click at [528, 295] on button "close modal" at bounding box center [344, 170] width 688 height 341
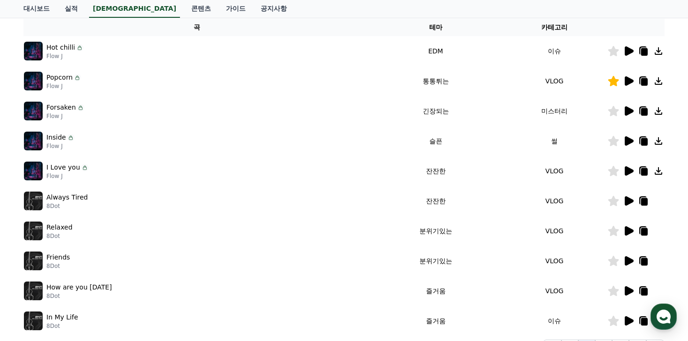
scroll to position [160, 0]
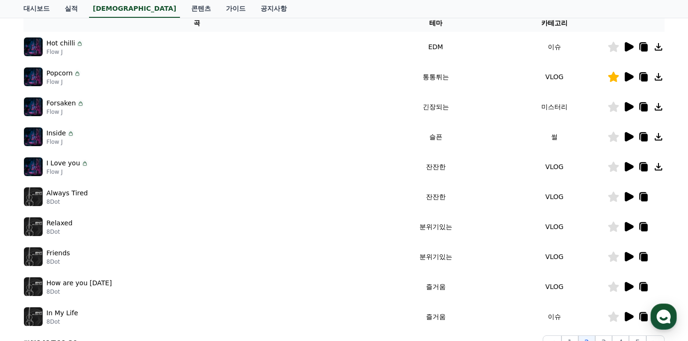
click at [623, 229] on icon at bounding box center [627, 226] width 11 height 11
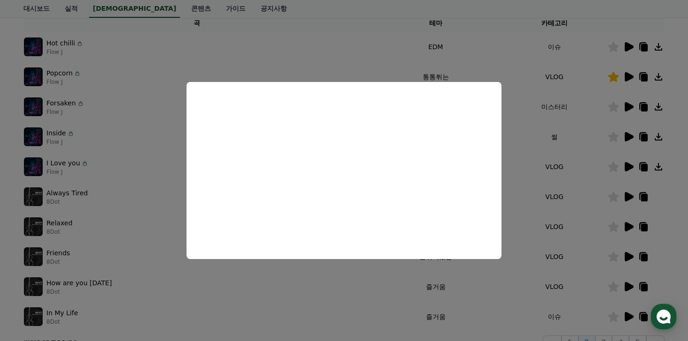
click at [315, 308] on button "close modal" at bounding box center [344, 170] width 688 height 341
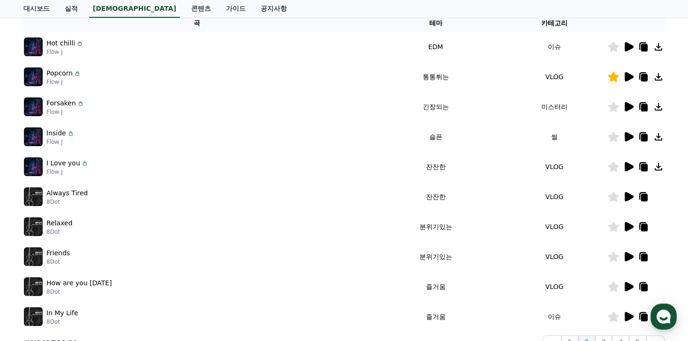
click at [627, 227] on icon at bounding box center [628, 226] width 9 height 9
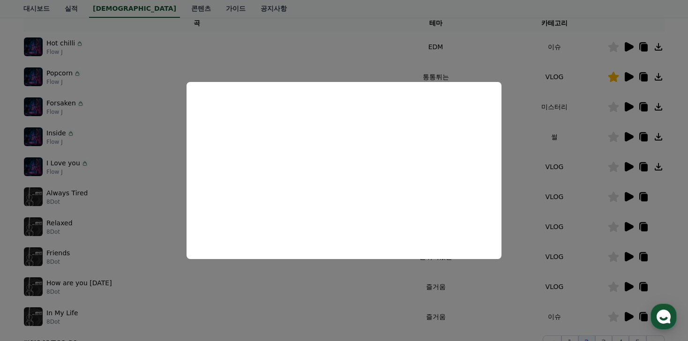
click at [259, 315] on button "close modal" at bounding box center [344, 170] width 688 height 341
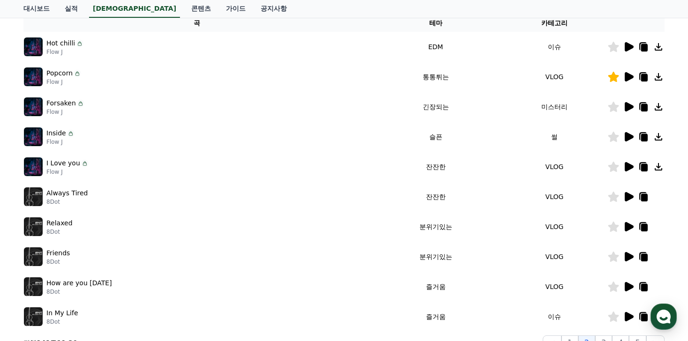
click at [630, 286] on icon at bounding box center [628, 286] width 9 height 9
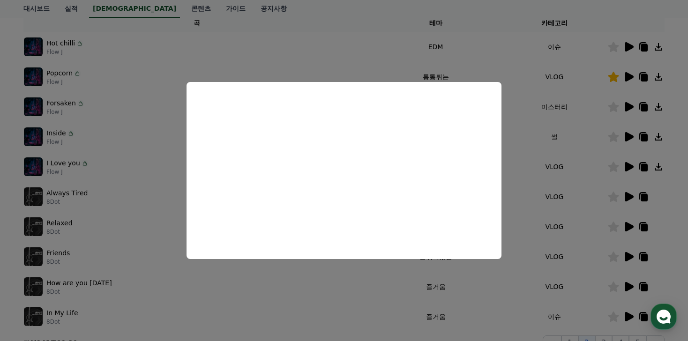
click at [276, 280] on button "close modal" at bounding box center [344, 170] width 688 height 341
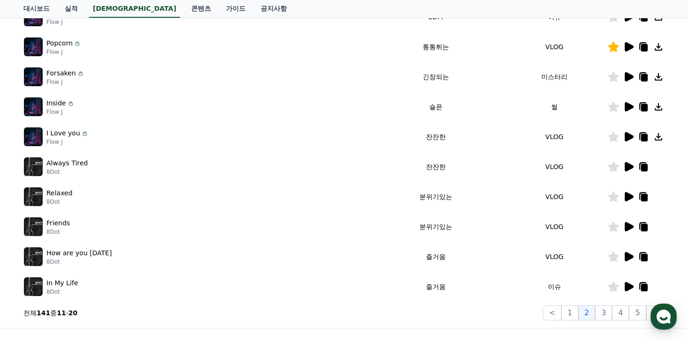
scroll to position [192, 0]
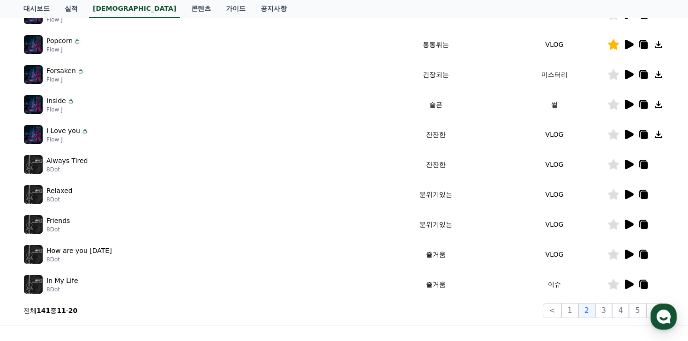
click at [626, 257] on icon at bounding box center [628, 254] width 9 height 9
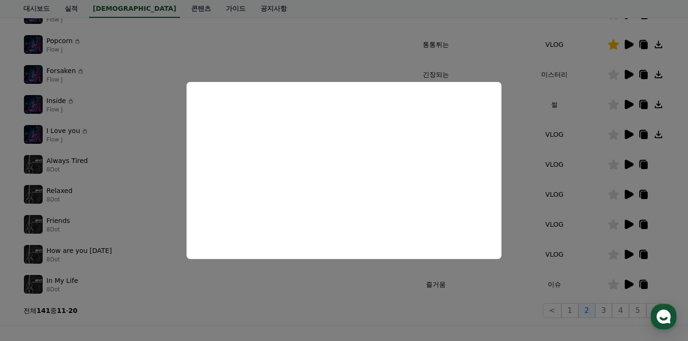
click at [459, 304] on button "close modal" at bounding box center [344, 170] width 688 height 341
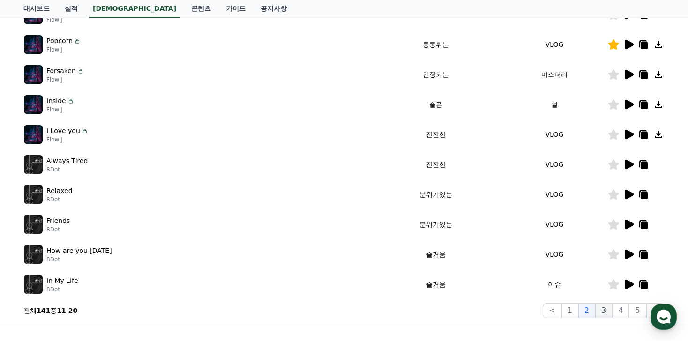
click at [629, 311] on button "3" at bounding box center [637, 310] width 17 height 15
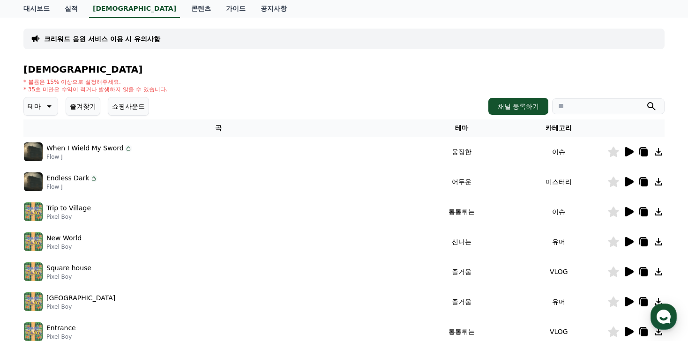
scroll to position [68, 0]
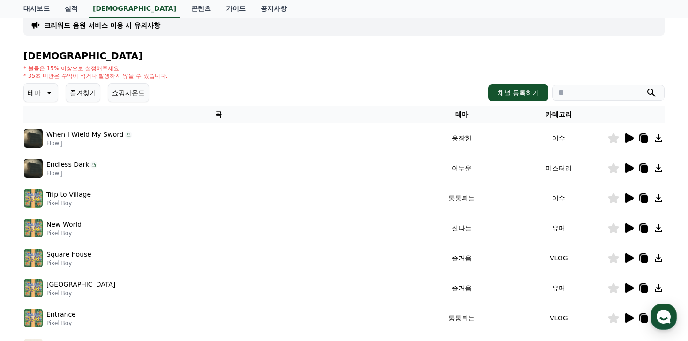
click at [625, 144] on td at bounding box center [635, 138] width 57 height 30
click at [626, 141] on icon at bounding box center [628, 137] width 9 height 9
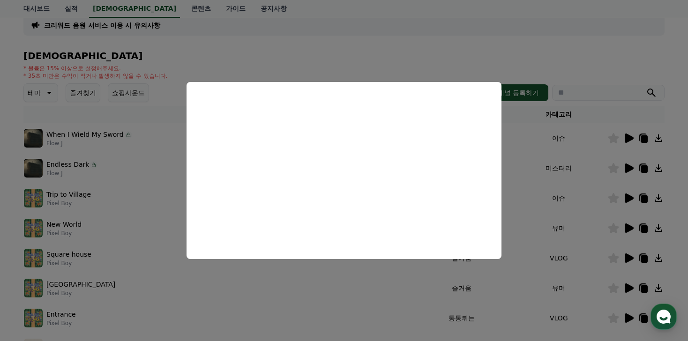
click at [397, 299] on button "close modal" at bounding box center [344, 170] width 688 height 341
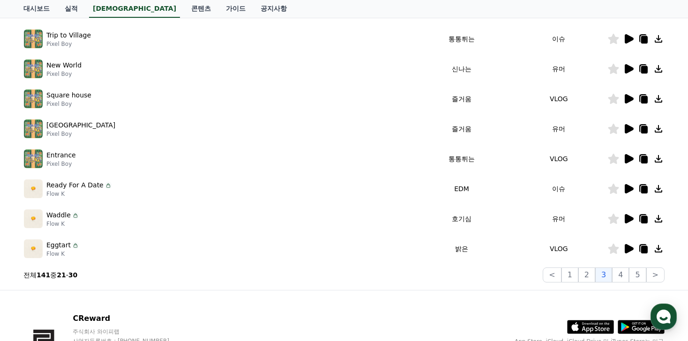
scroll to position [231, 0]
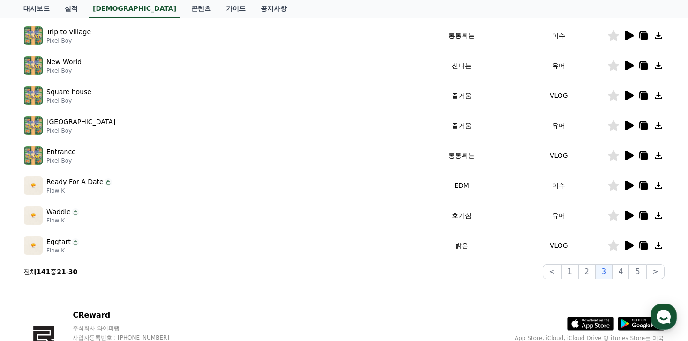
click at [623, 186] on icon at bounding box center [627, 185] width 11 height 11
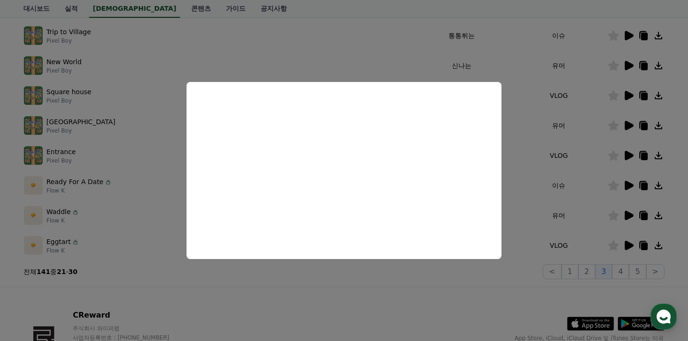
click at [581, 201] on button "close modal" at bounding box center [344, 170] width 688 height 341
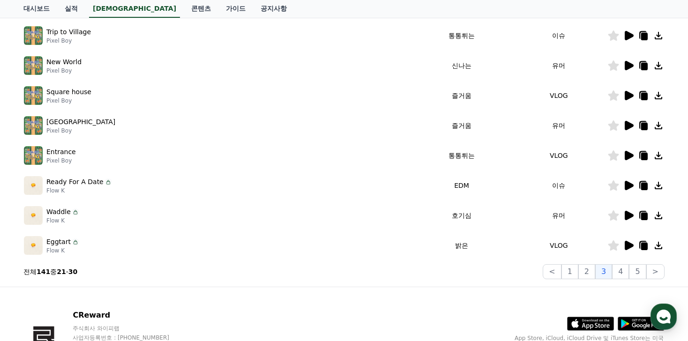
click at [626, 127] on icon at bounding box center [628, 125] width 9 height 9
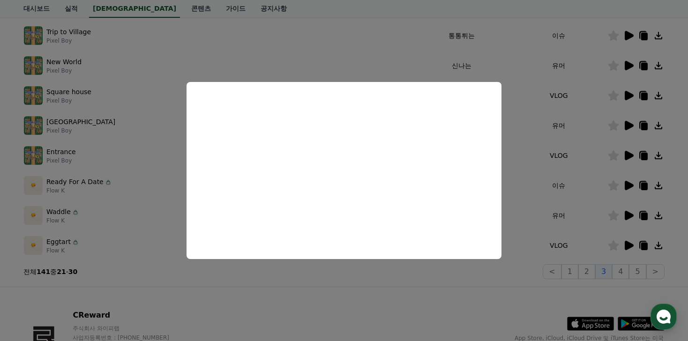
click at [578, 245] on button "close modal" at bounding box center [344, 170] width 688 height 341
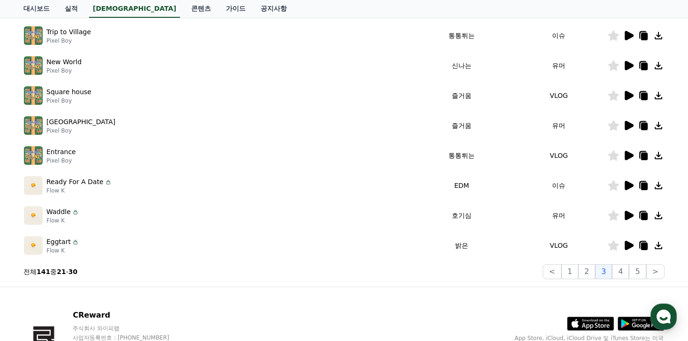
click at [626, 217] on icon at bounding box center [628, 215] width 9 height 9
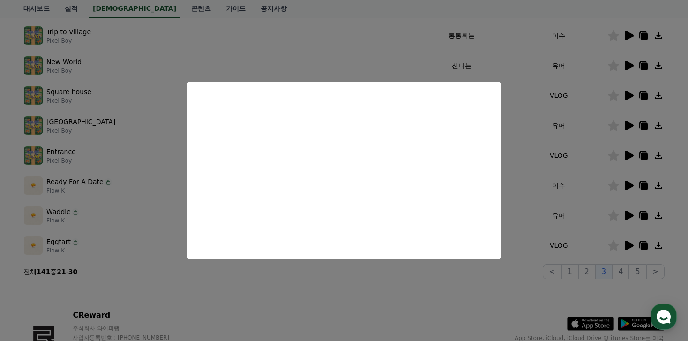
click at [604, 241] on button "close modal" at bounding box center [344, 170] width 688 height 341
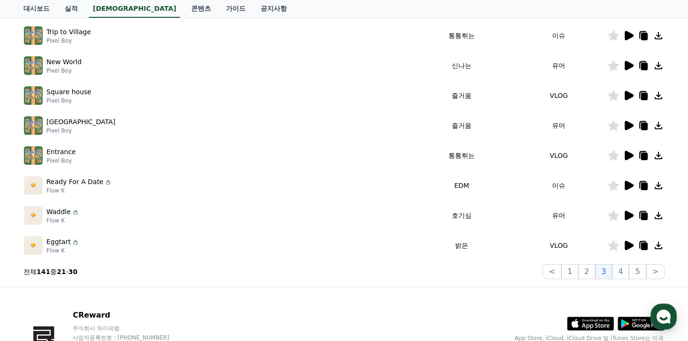
click at [628, 244] on icon at bounding box center [628, 245] width 9 height 9
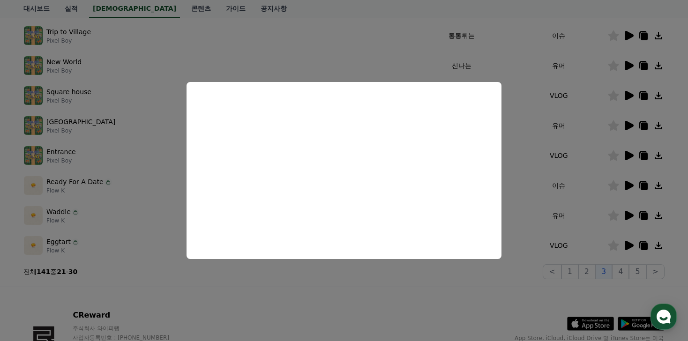
click at [614, 273] on button "close modal" at bounding box center [344, 170] width 688 height 341
click at [619, 273] on button "4" at bounding box center [620, 271] width 17 height 15
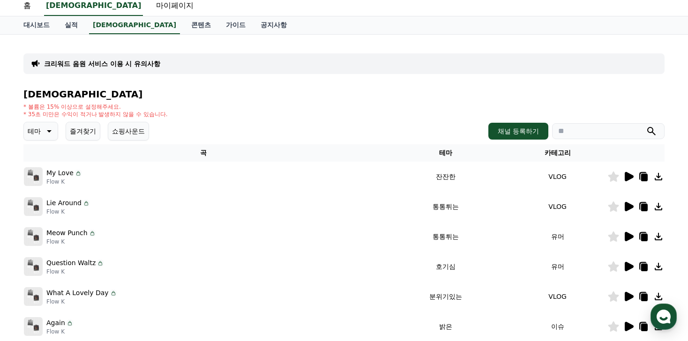
scroll to position [30, 0]
click at [629, 179] on icon at bounding box center [628, 175] width 9 height 9
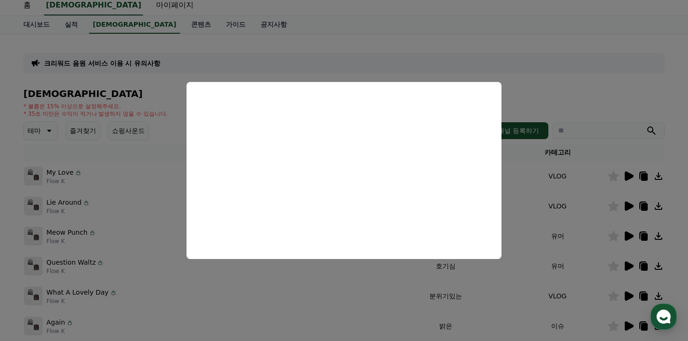
click at [563, 241] on button "close modal" at bounding box center [344, 170] width 688 height 341
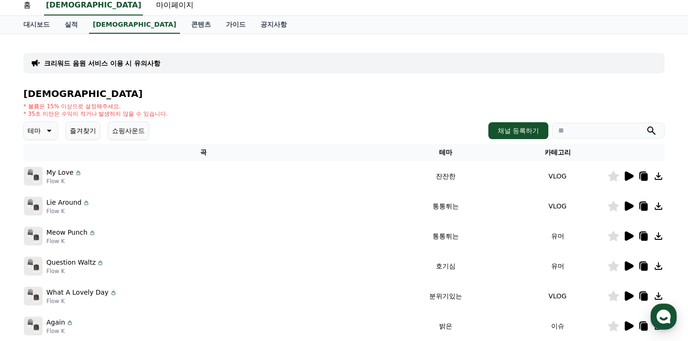
click at [628, 207] on icon at bounding box center [628, 205] width 9 height 9
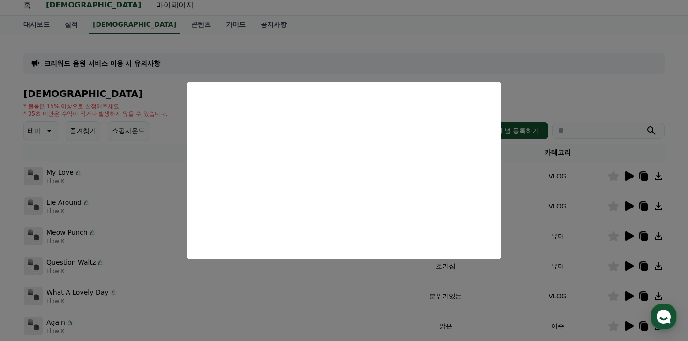
click at [585, 264] on button "close modal" at bounding box center [344, 170] width 688 height 341
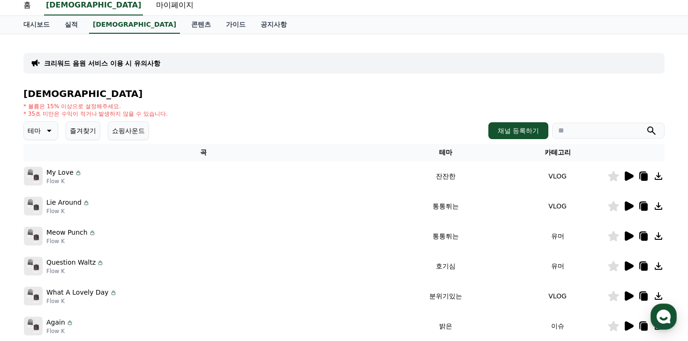
click at [632, 231] on icon at bounding box center [627, 235] width 11 height 11
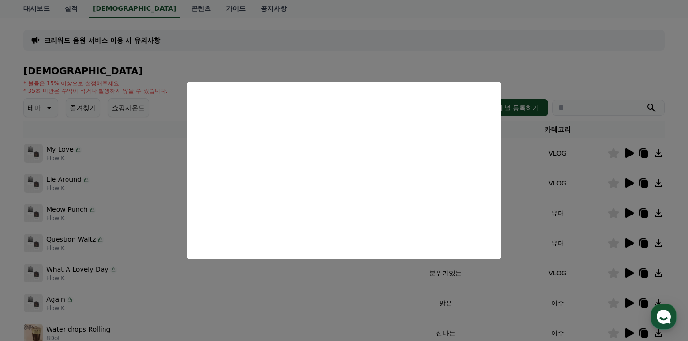
scroll to position [61, 0]
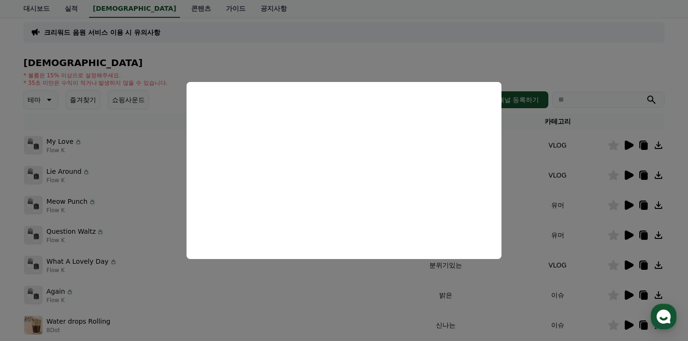
click at [616, 239] on button "close modal" at bounding box center [344, 170] width 688 height 341
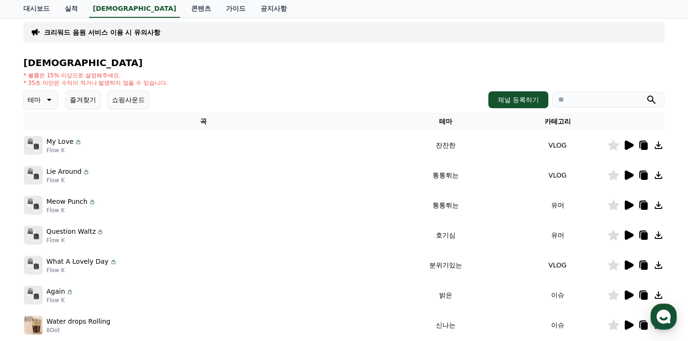
click at [631, 235] on icon at bounding box center [628, 234] width 9 height 9
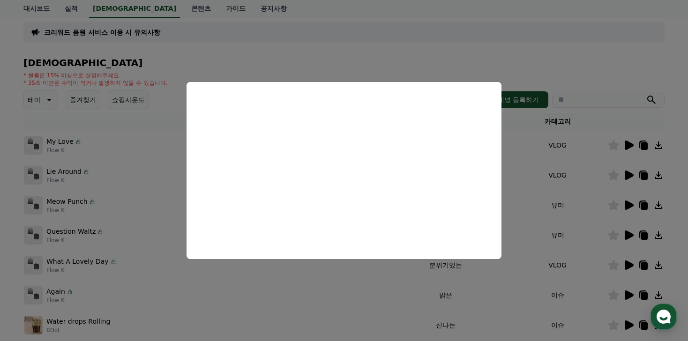
scroll to position [66, 0]
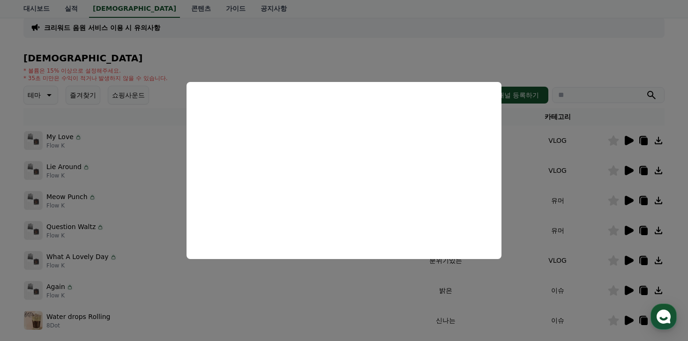
click at [601, 244] on button "close modal" at bounding box center [344, 170] width 688 height 341
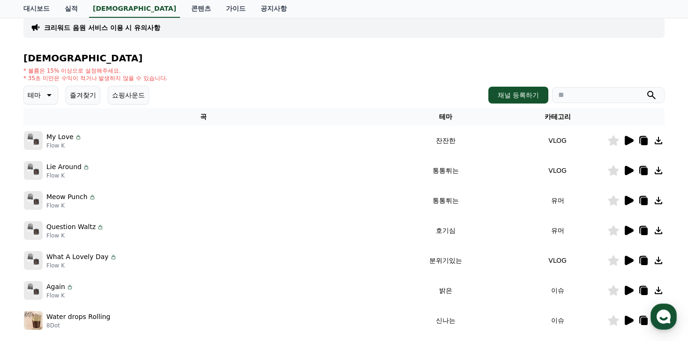
click at [614, 230] on icon at bounding box center [613, 230] width 11 height 10
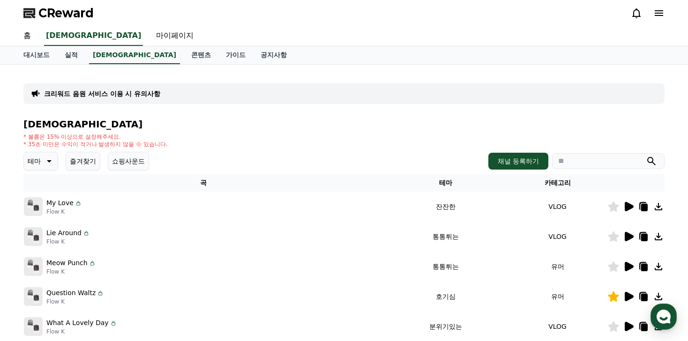
click at [662, 13] on icon at bounding box center [658, 13] width 8 height 6
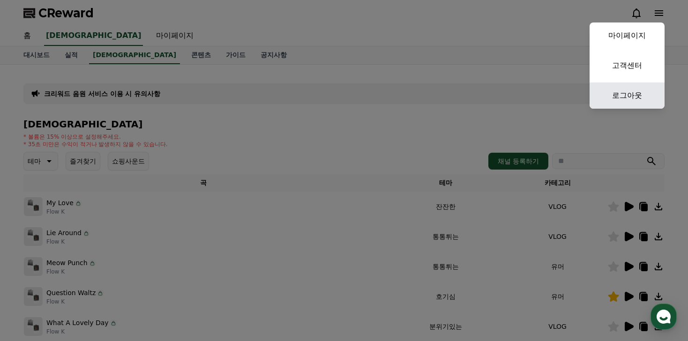
click at [615, 97] on link "로그아웃" at bounding box center [626, 95] width 75 height 26
